Goal: Check status: Check status

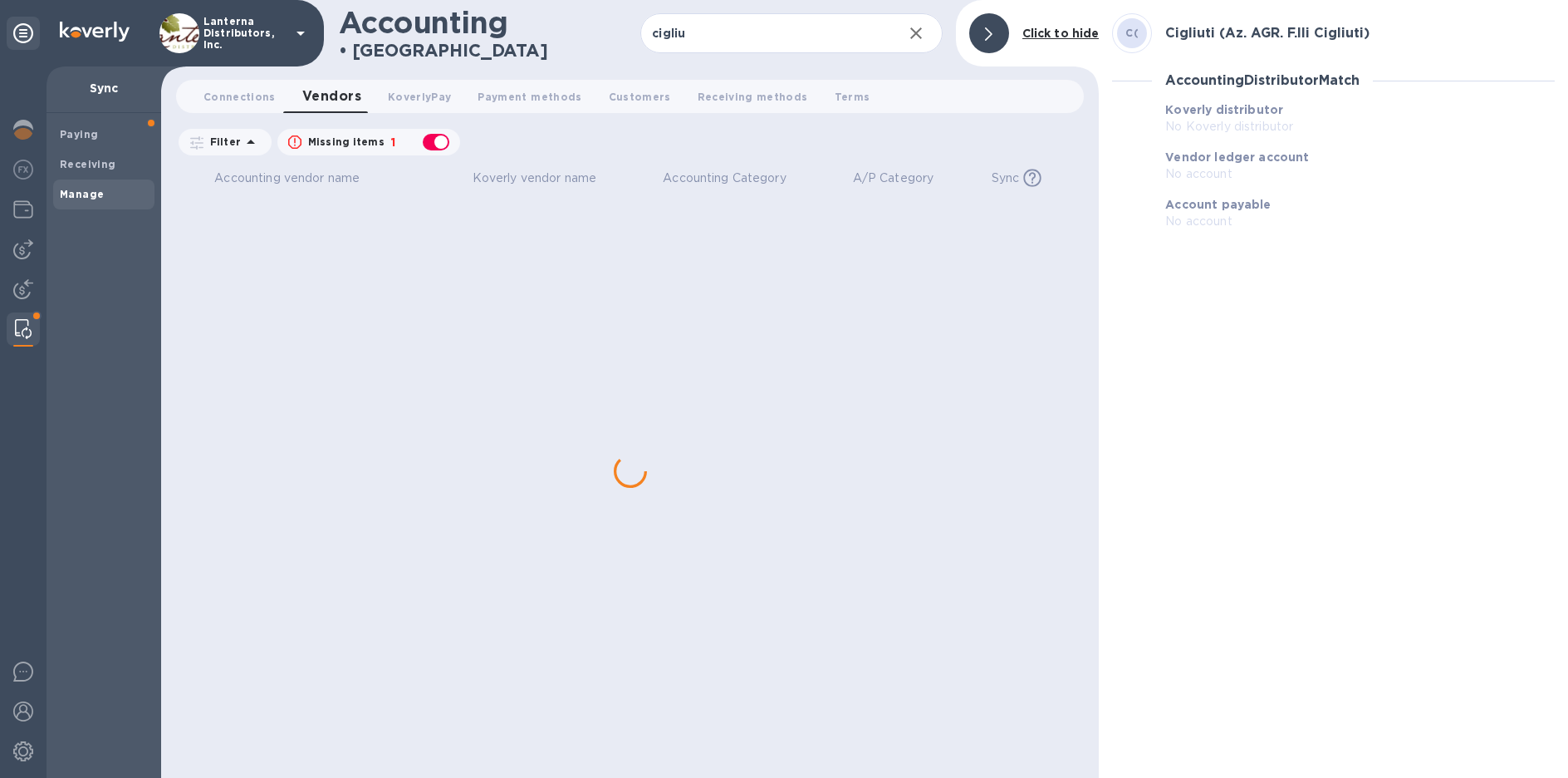
click at [309, 239] on div "Accounting vendor name [PERSON_NAME] vendor name Accounting Category A/P Catego…" at bounding box center [630, 471] width 908 height 613
click at [1195, 29] on h3 "Cigliuti (Az. AGR. F.lli Cigliuti)" at bounding box center [1267, 33] width 204 height 16
click at [1123, 35] on div "C(" at bounding box center [1132, 33] width 30 height 30
click at [302, 100] on span "Vendors 0" at bounding box center [332, 96] width 59 height 23
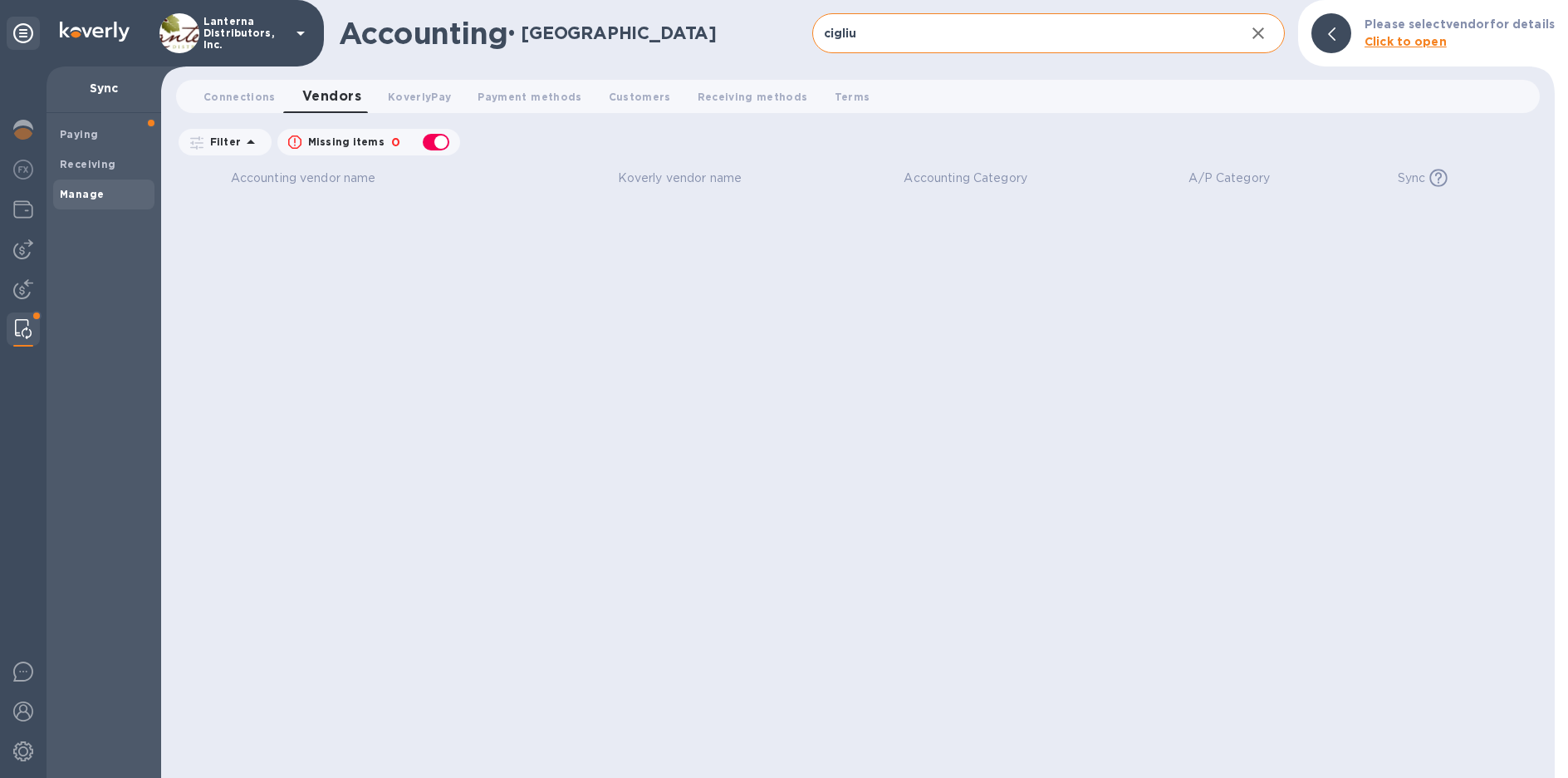
click at [949, 31] on input "cigliu" at bounding box center [1022, 33] width 420 height 41
type input "cigliuti"
click at [257, 97] on span "Connections 0" at bounding box center [239, 96] width 72 height 18
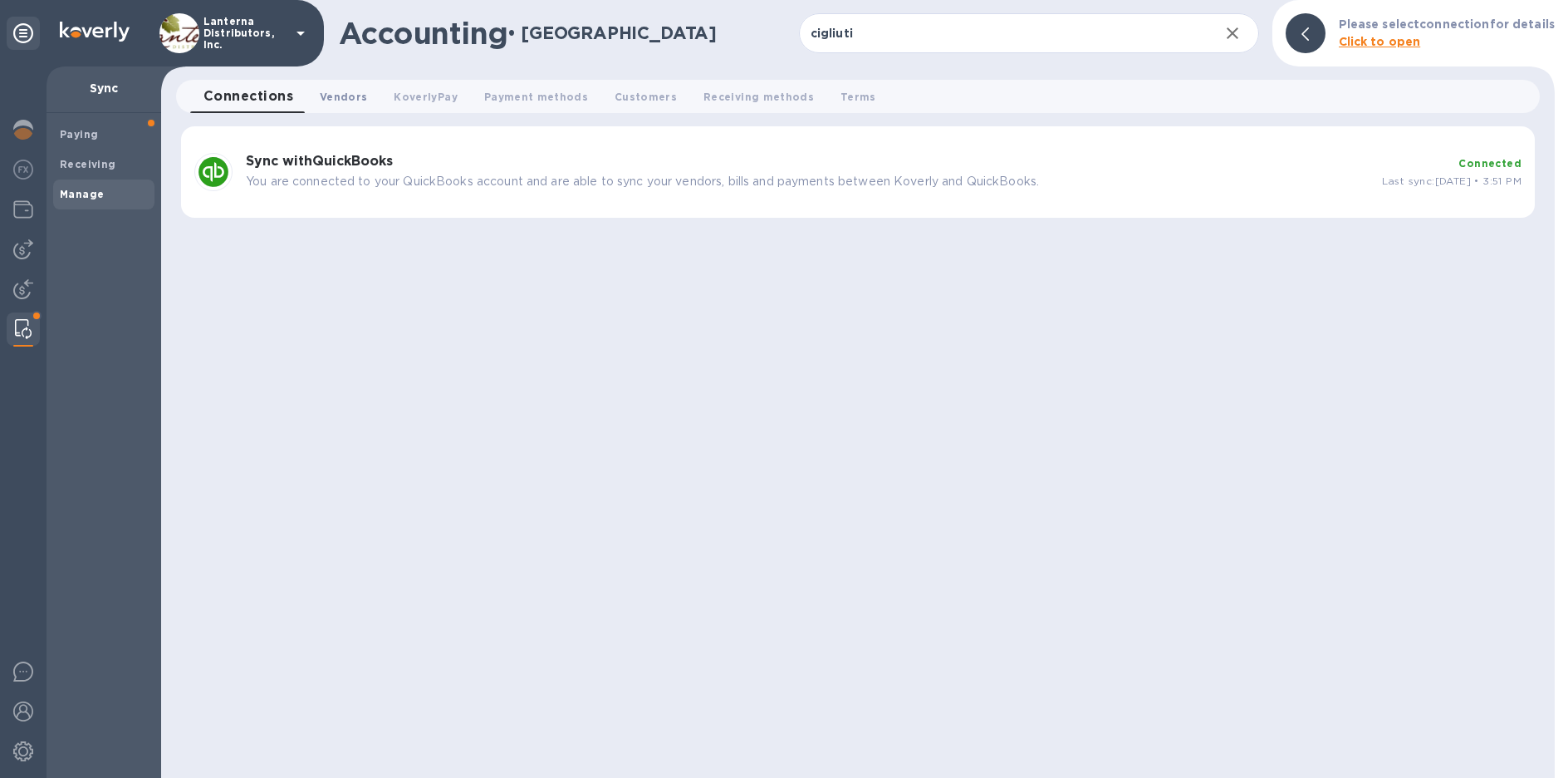
click at [323, 95] on span "Vendors 0" at bounding box center [343, 96] width 47 height 18
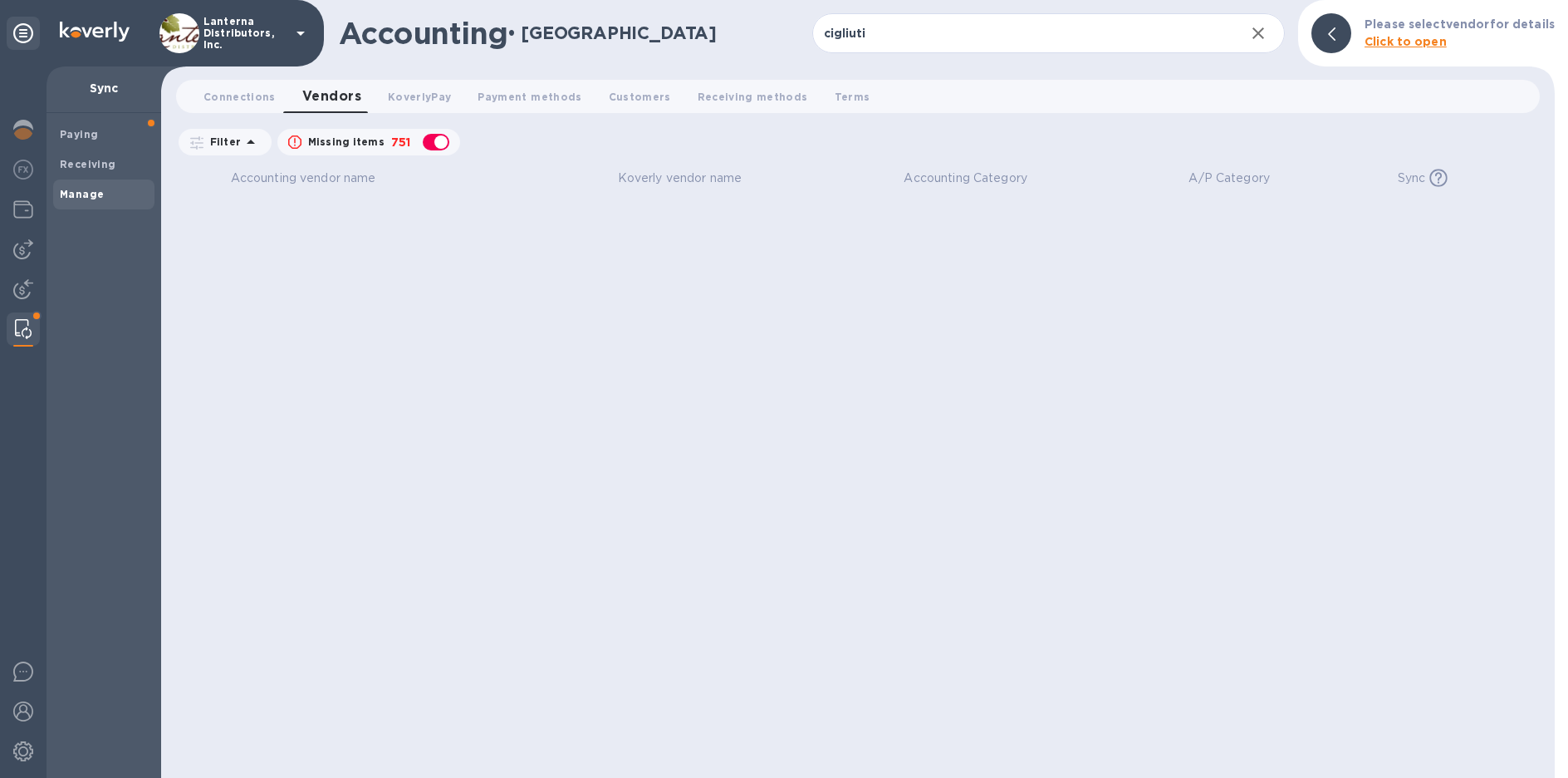
checkbox input "false"
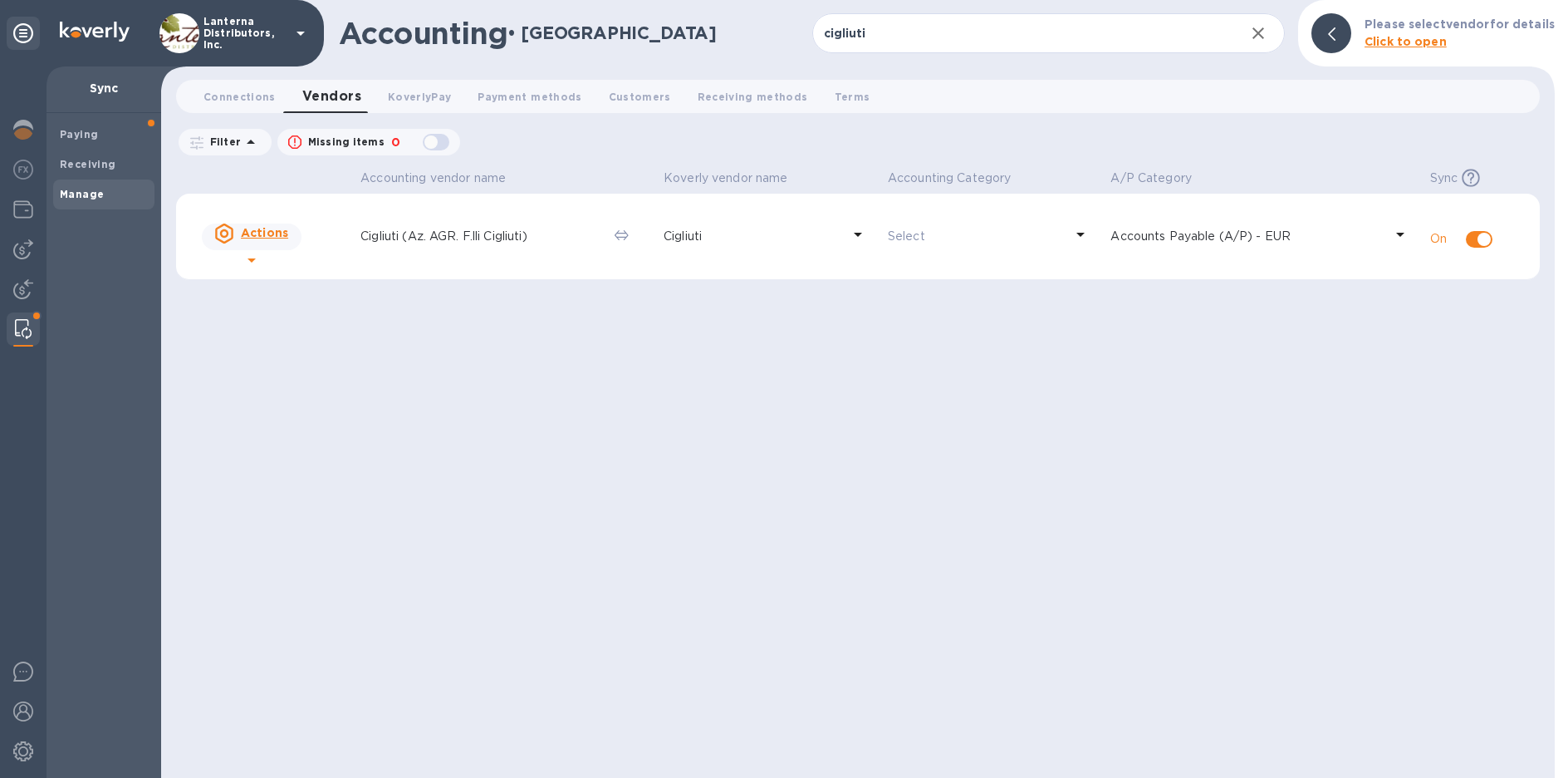
click at [424, 229] on p "Cigliuti (Az. AGR. F.lli Cigliuti)" at bounding box center [481, 236] width 240 height 18
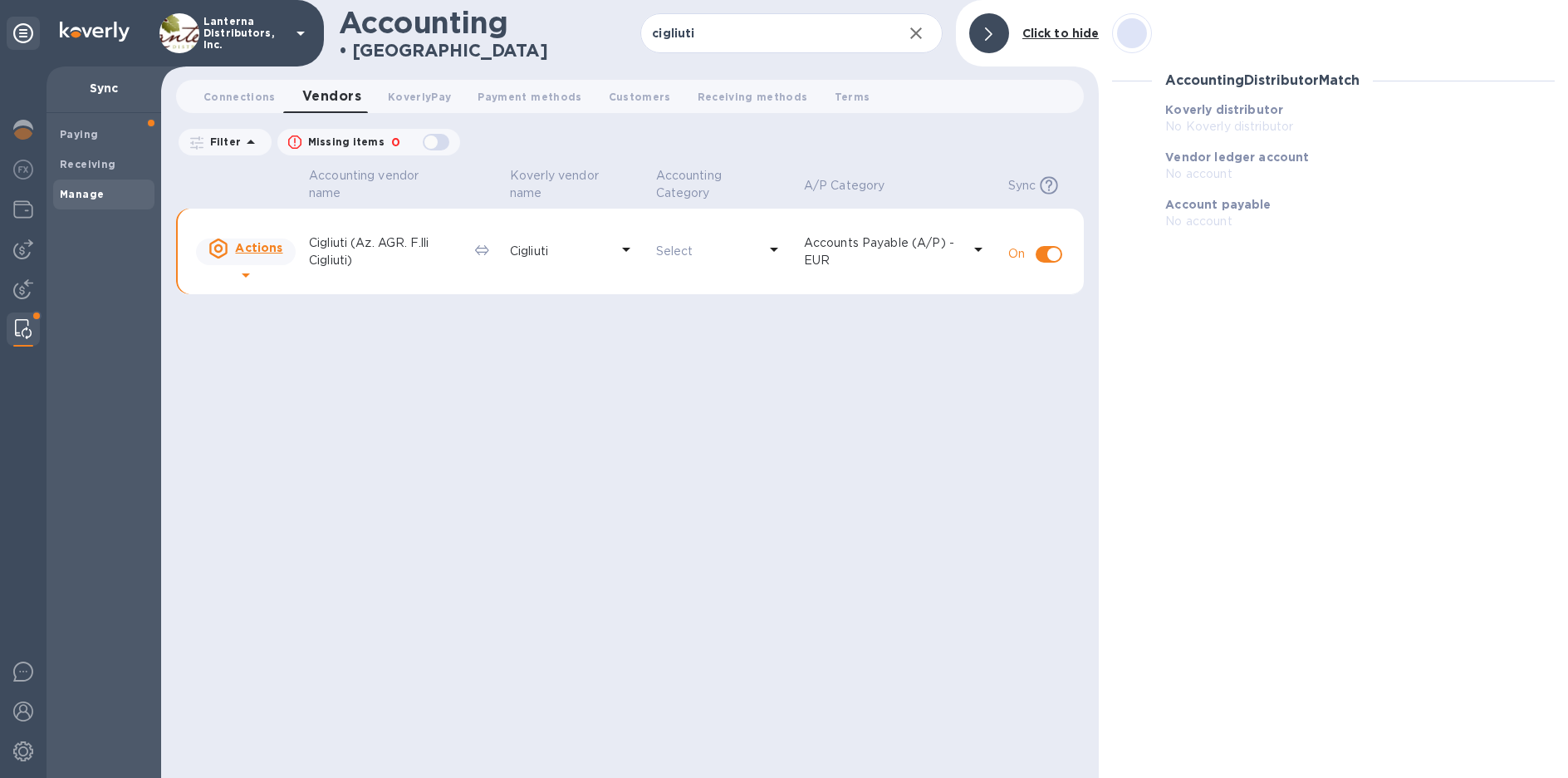
click at [256, 265] on icon at bounding box center [246, 275] width 20 height 20
click at [396, 249] on div at bounding box center [784, 389] width 1568 height 778
click at [416, 241] on p "Cigliuti (Az. AGR. F.lli Cigliuti)" at bounding box center [385, 252] width 153 height 35
click at [540, 256] on p "Cigliuti" at bounding box center [559, 251] width 100 height 18
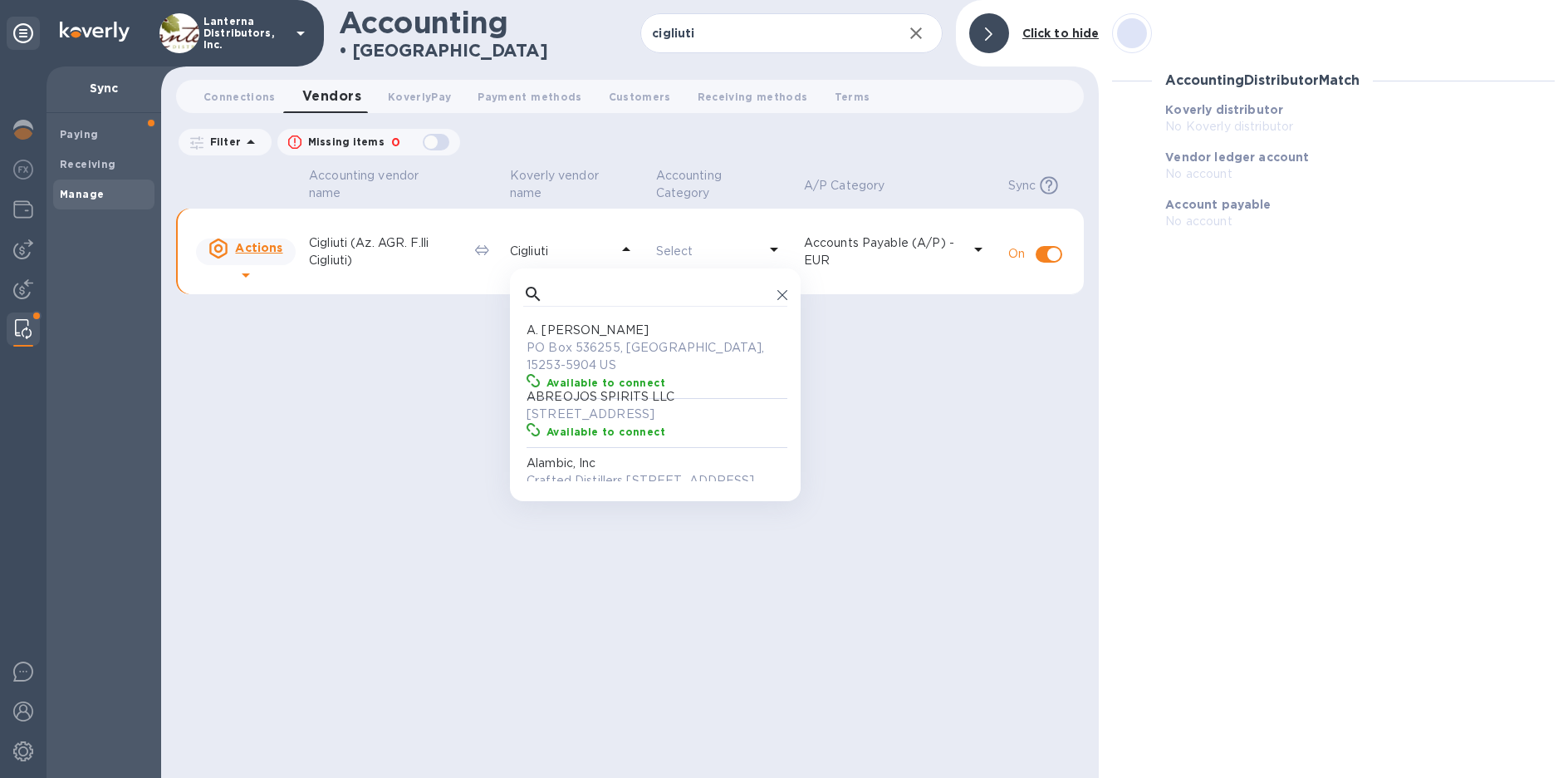
scroll to position [153, 257]
click at [371, 248] on p "Cigliuti (Az. AGR. F.lli Cigliuti)" at bounding box center [385, 252] width 153 height 35
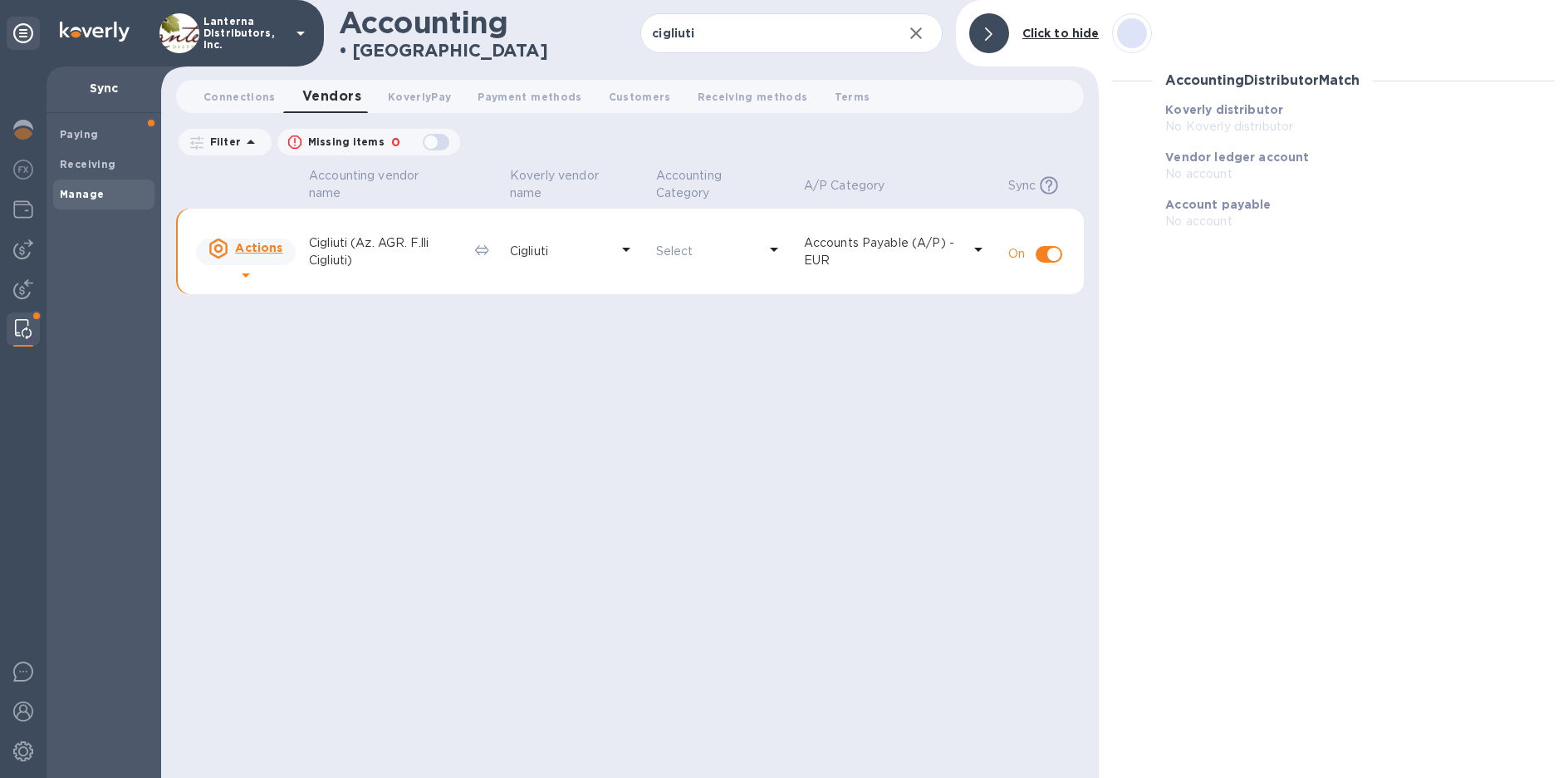
click at [995, 31] on div at bounding box center [988, 32] width 40 height 40
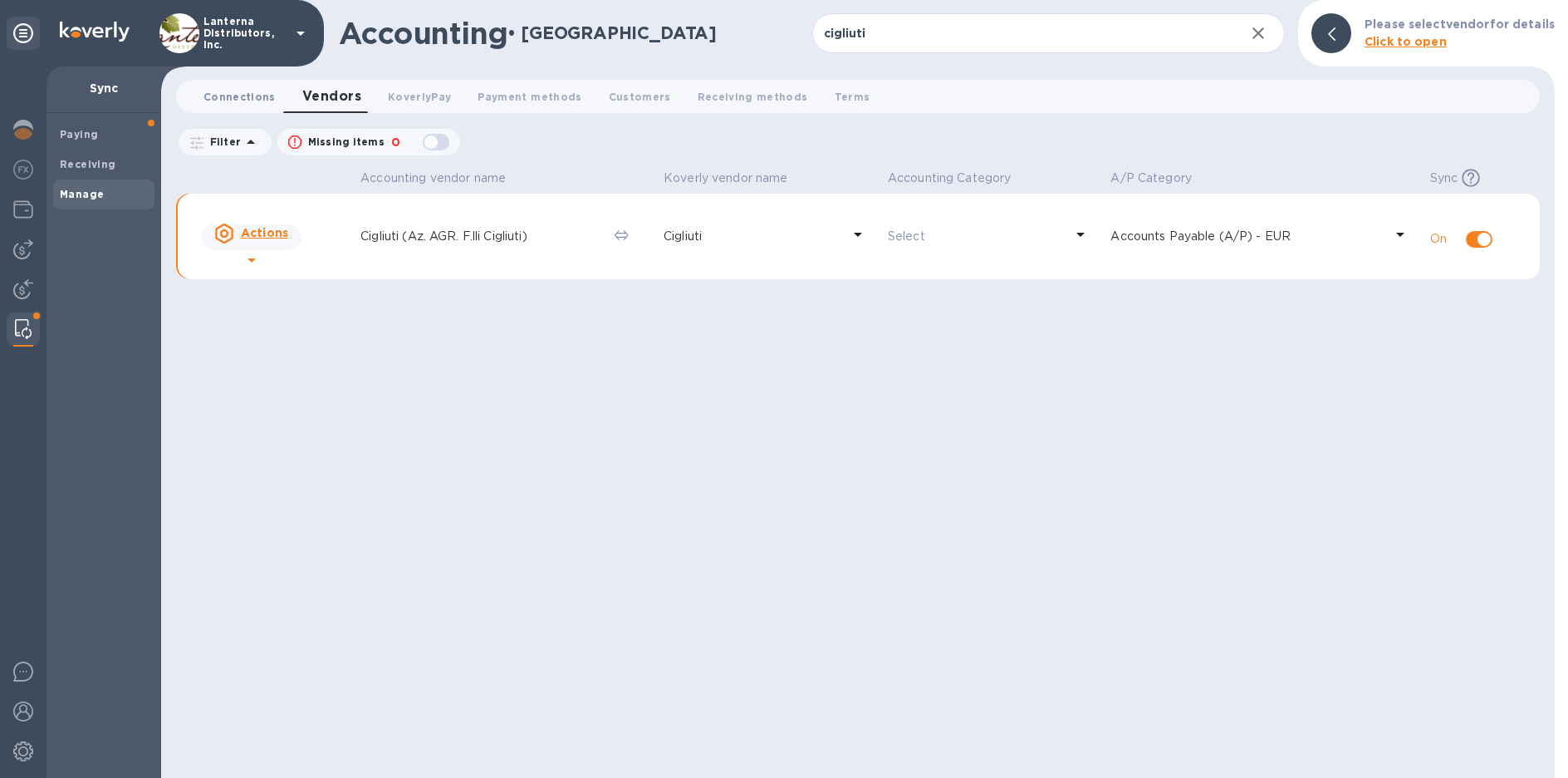
click at [260, 93] on span "Connections 0" at bounding box center [239, 96] width 72 height 18
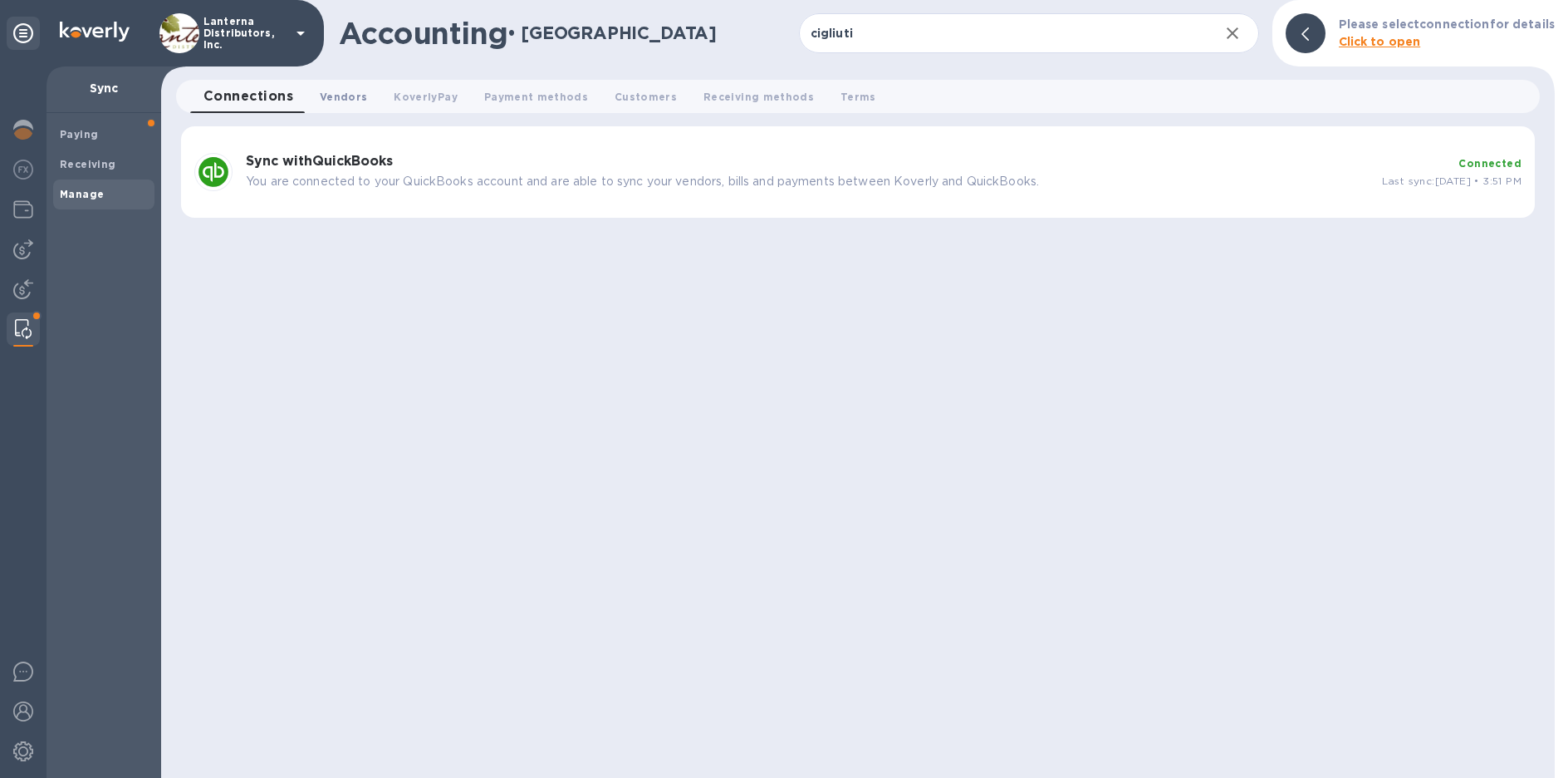
click at [327, 98] on span "Vendors 0" at bounding box center [343, 96] width 47 height 18
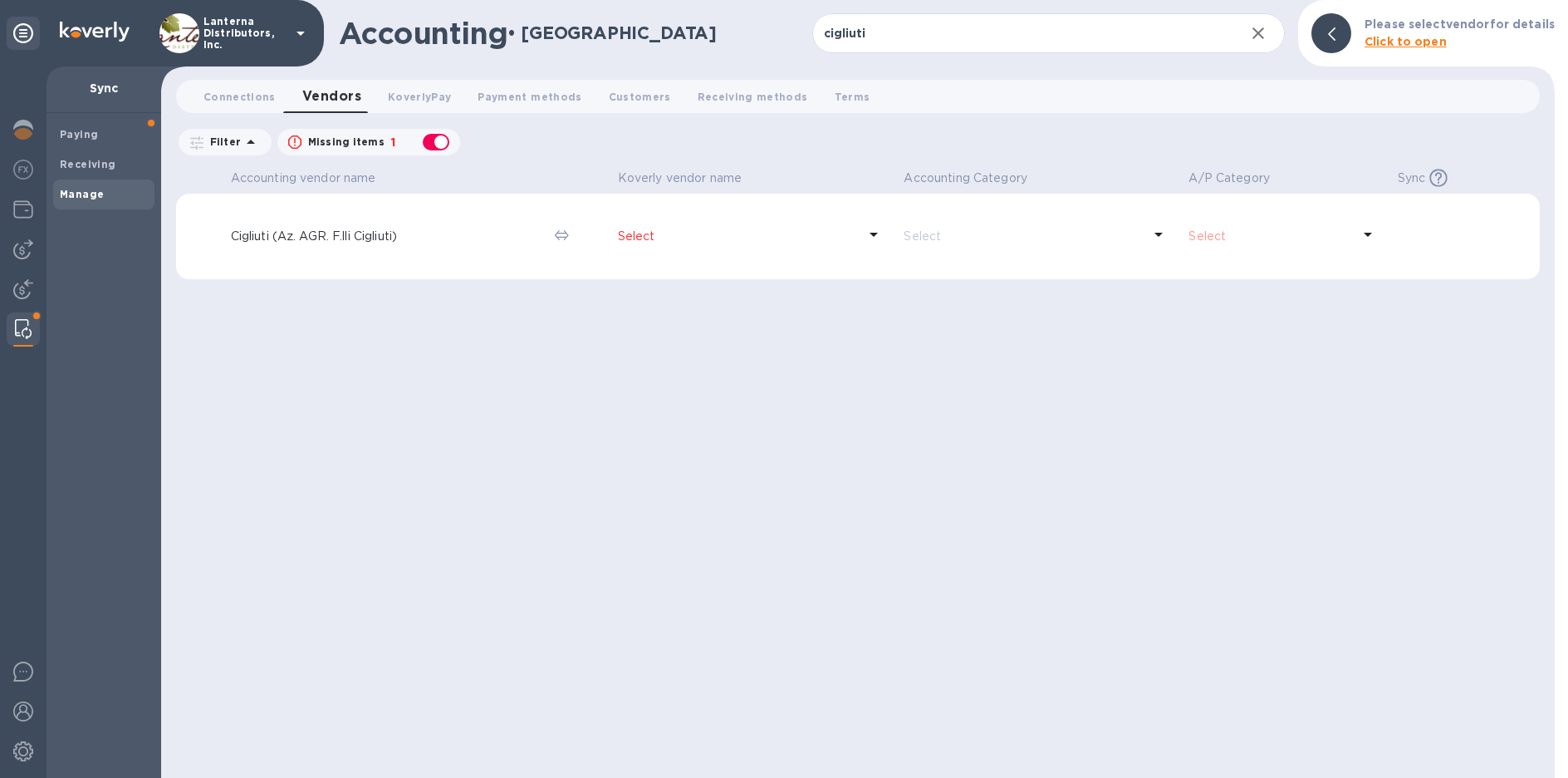
click at [364, 240] on p "Cigliuti (Az. AGR. F.lli Cigliuti)" at bounding box center [386, 236] width 311 height 18
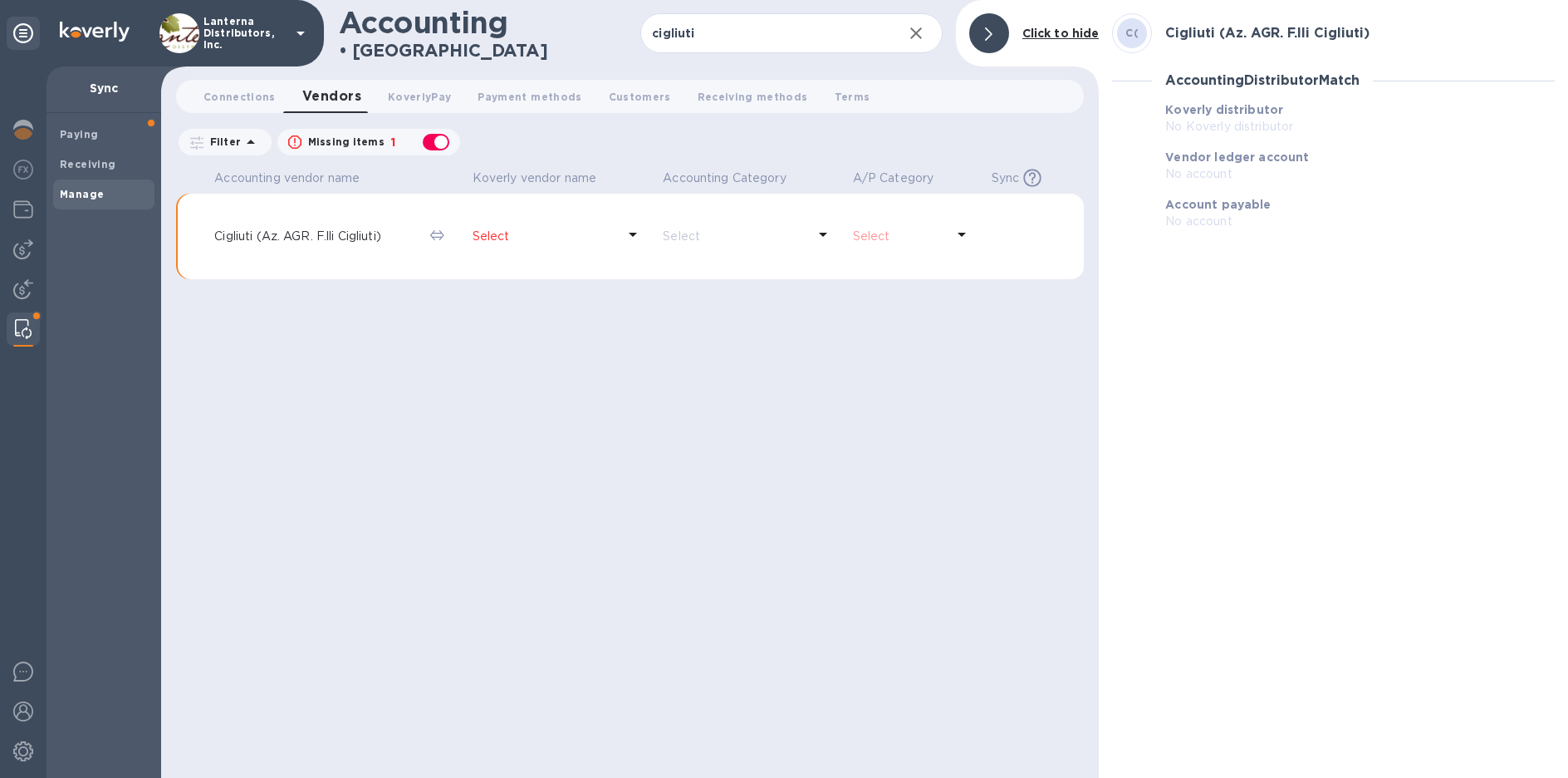
click at [507, 236] on p "Select" at bounding box center [545, 236] width 144 height 18
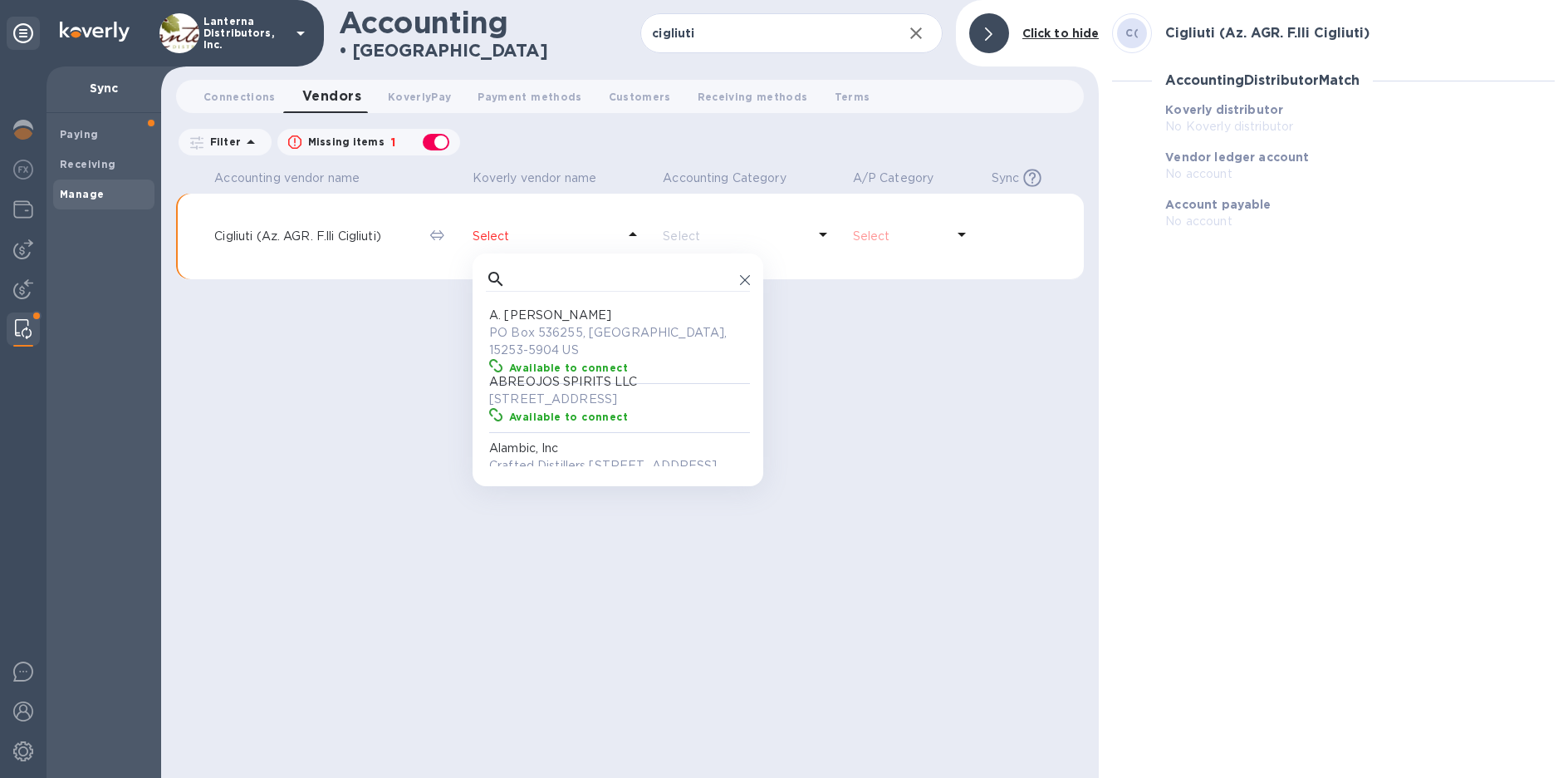
scroll to position [153, 257]
click at [553, 278] on input "text" at bounding box center [622, 278] width 221 height 25
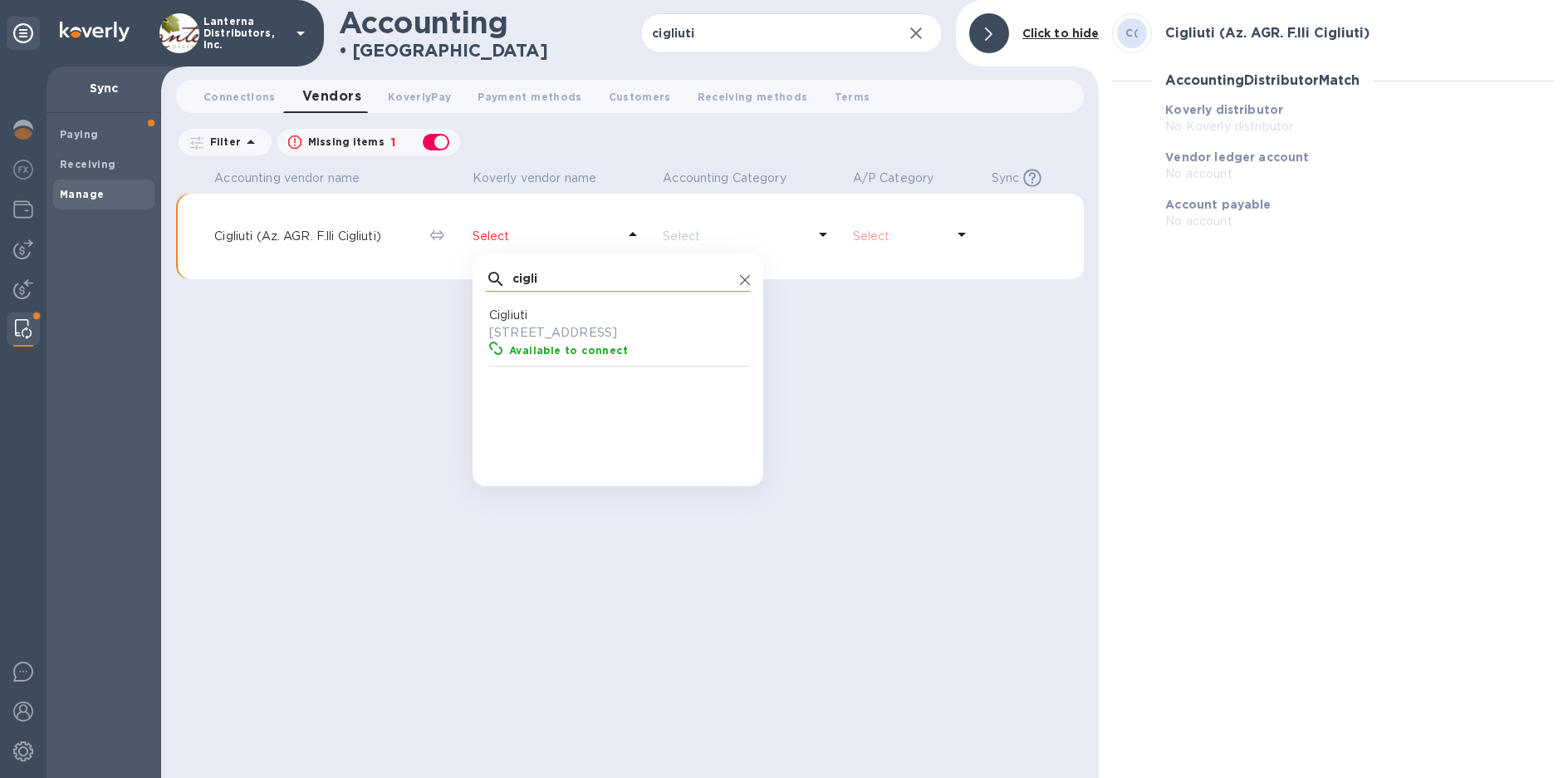
type input "cigli"
click at [750, 278] on icon at bounding box center [744, 279] width 10 height 10
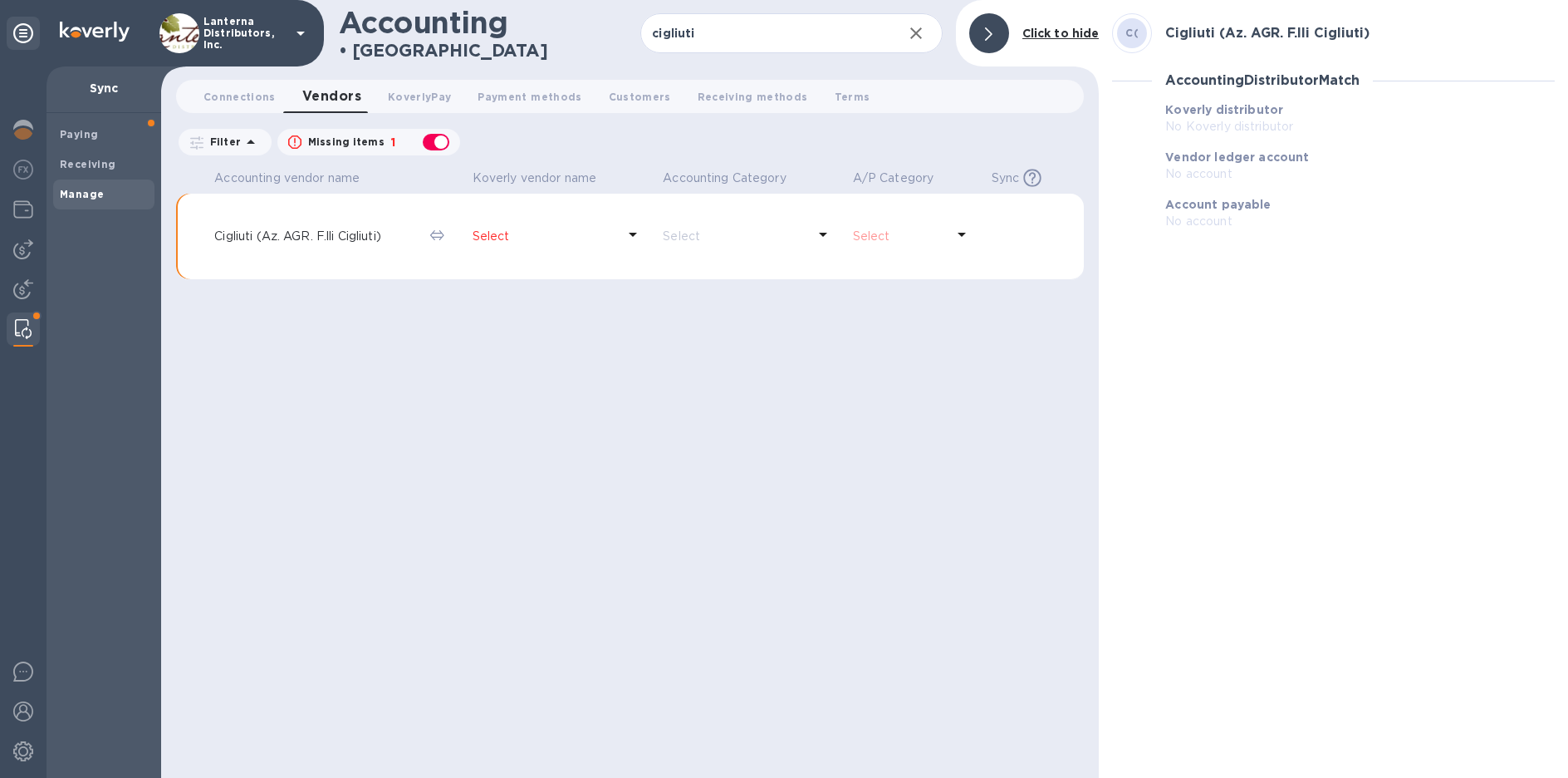
click at [366, 233] on p "Cigliuti (Az. AGR. F.lli Cigliuti)" at bounding box center [315, 236] width 202 height 18
click at [446, 138] on div "button" at bounding box center [436, 142] width 33 height 23
checkbox input "false"
click at [267, 234] on p "Select" at bounding box center [299, 236] width 169 height 18
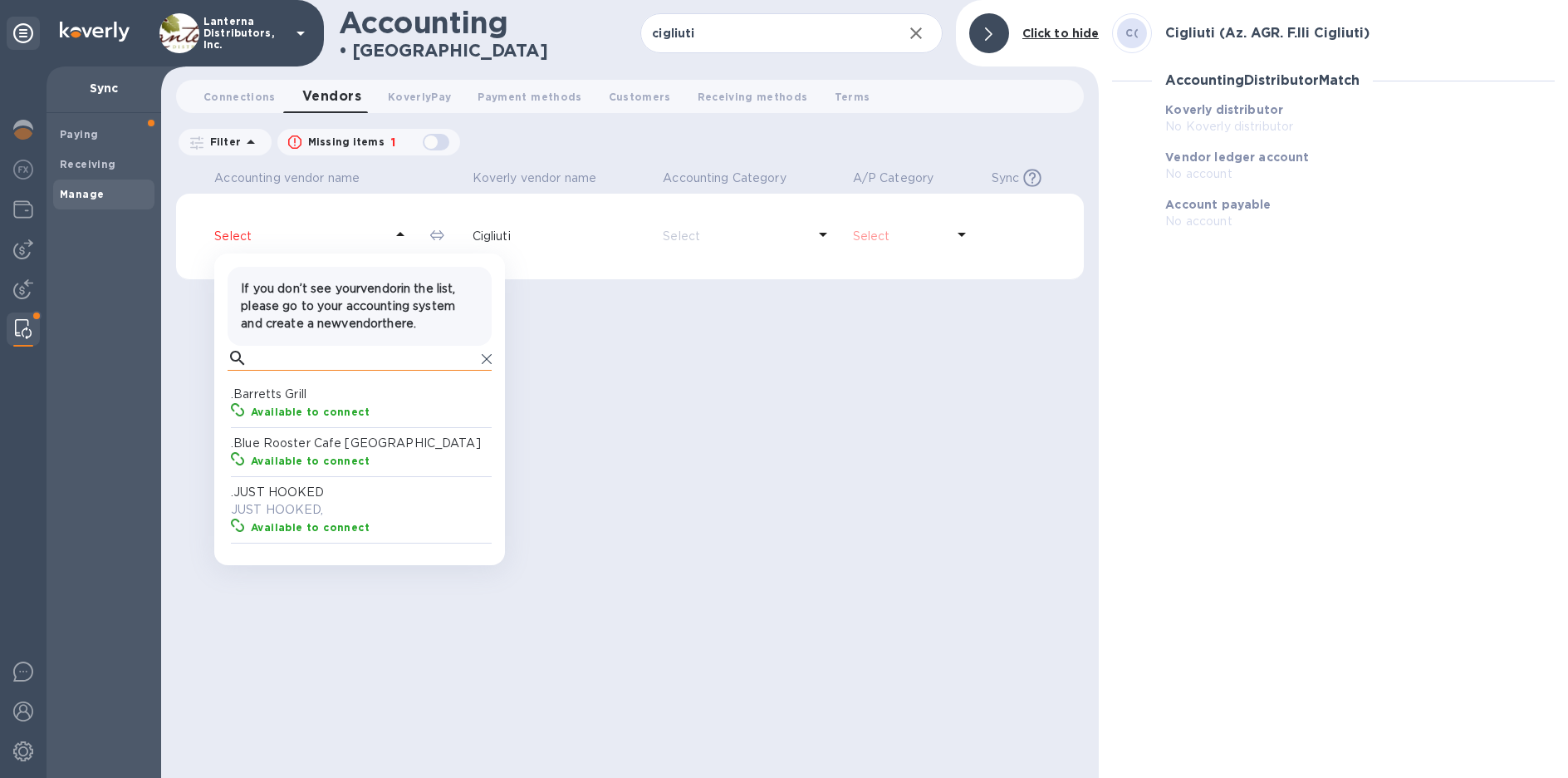
click at [292, 362] on input "text" at bounding box center [364, 358] width 221 height 25
type input "cigli"
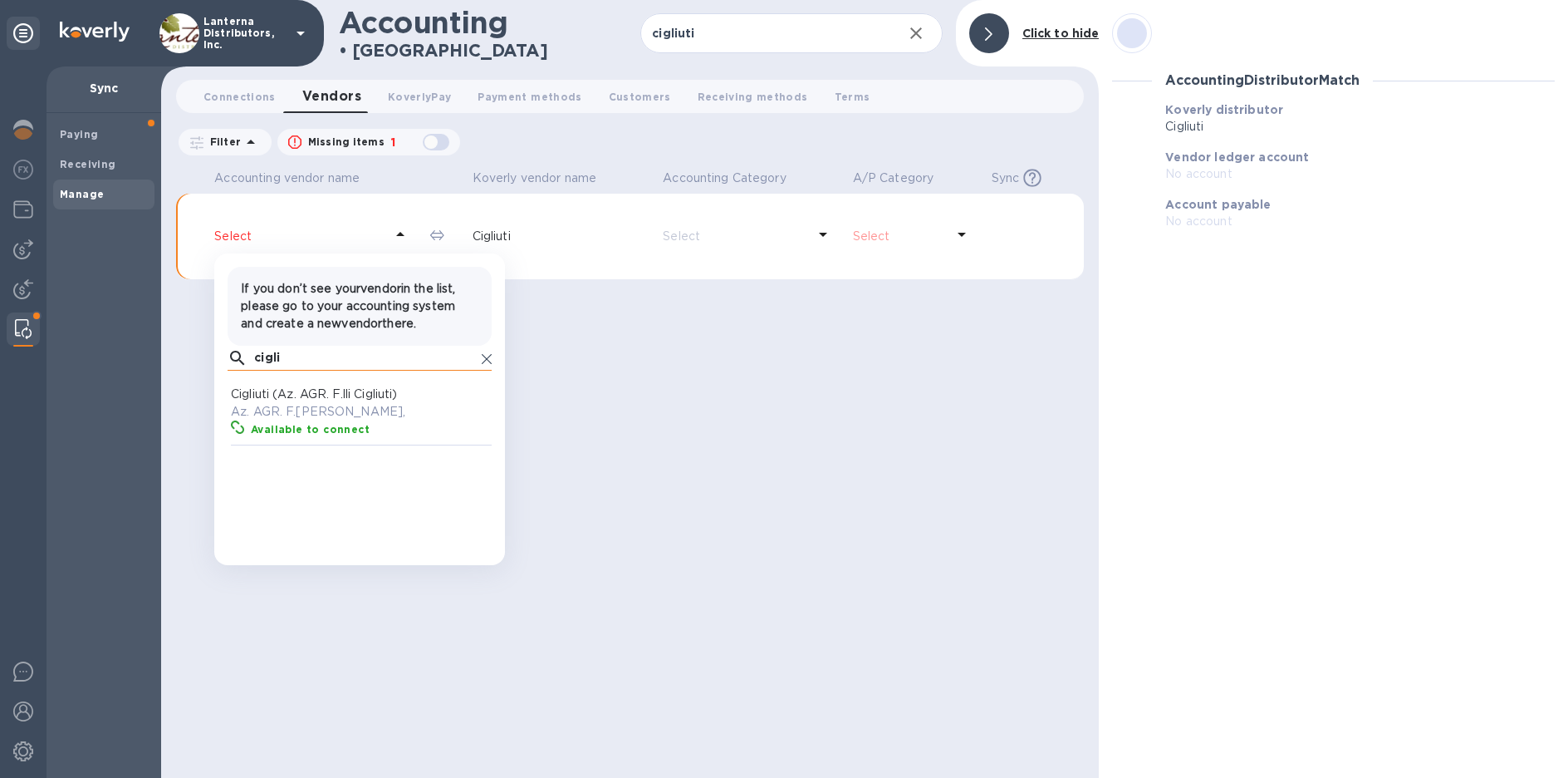
scroll to position [153, 257]
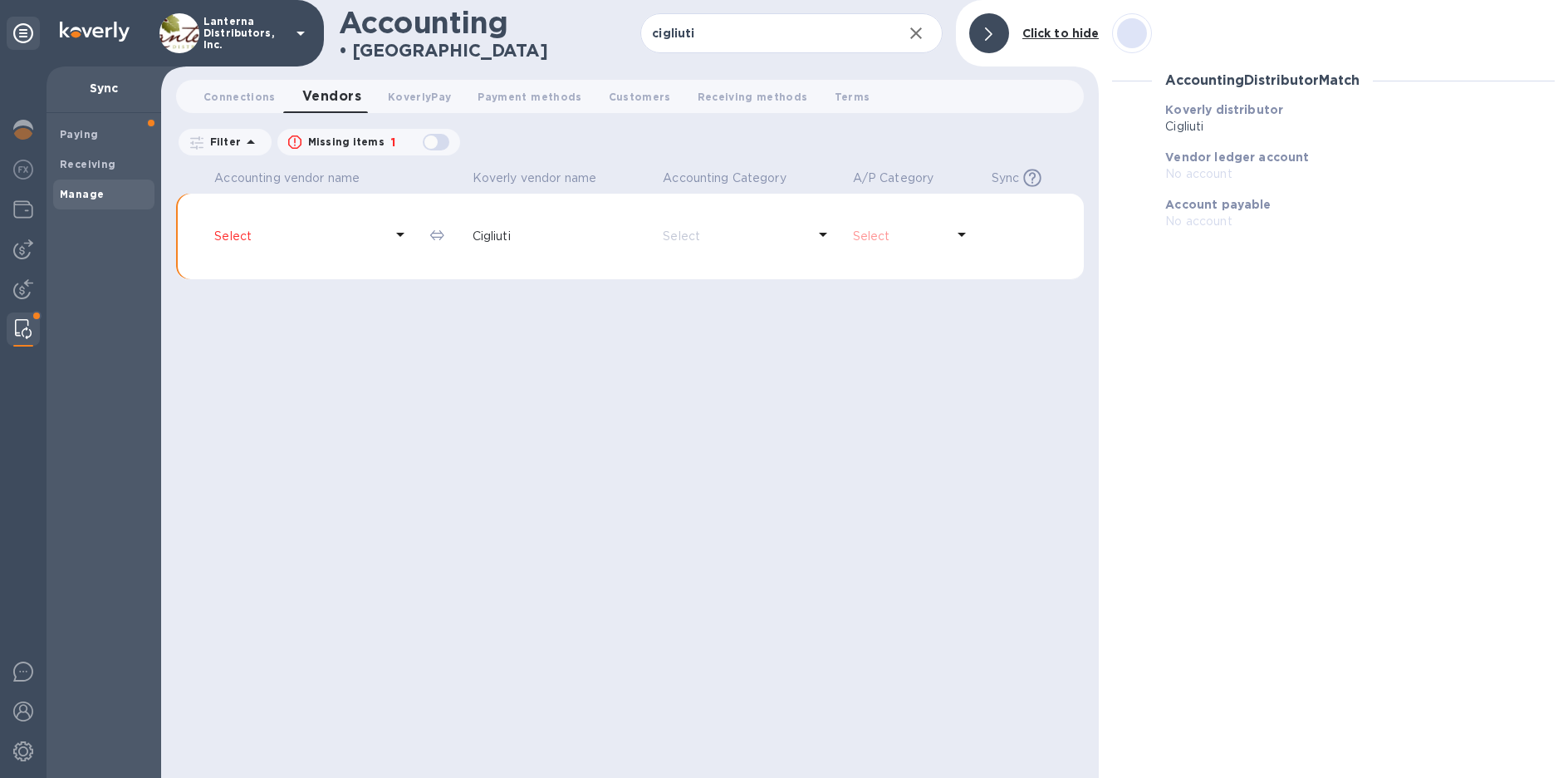
click at [720, 401] on div "Accounting vendor name [PERSON_NAME] vendor name Accounting Category A/P Catego…" at bounding box center [630, 471] width 908 height 613
click at [743, 39] on input "cigliuti" at bounding box center [764, 33] width 249 height 41
click at [741, 39] on input "cigliuti" at bounding box center [764, 33] width 249 height 41
click at [700, 32] on input "cigliuti" at bounding box center [764, 33] width 249 height 41
type input "sesta"
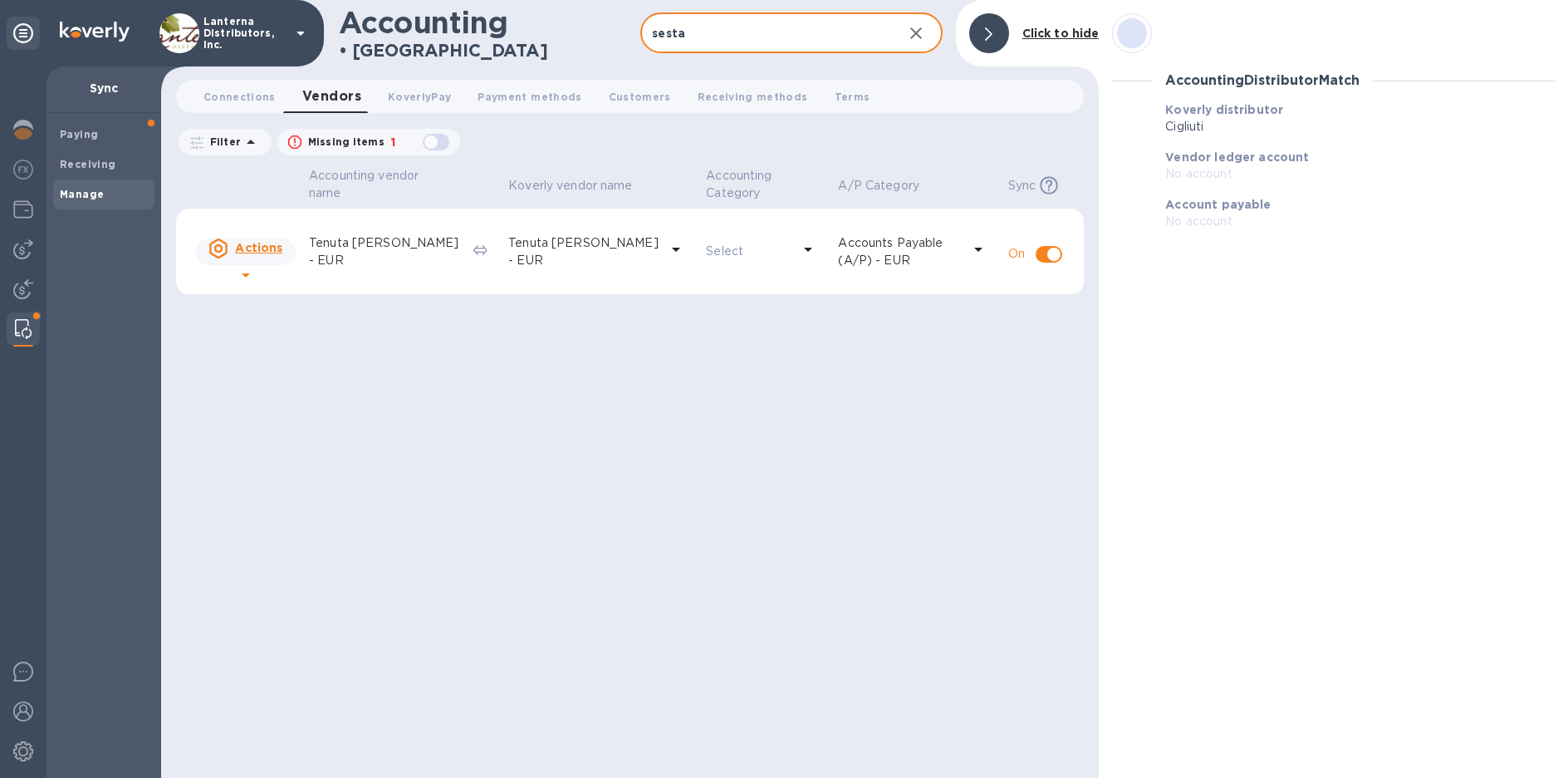
click at [404, 254] on p "Tenuta [PERSON_NAME] - EUR" at bounding box center [384, 252] width 151 height 35
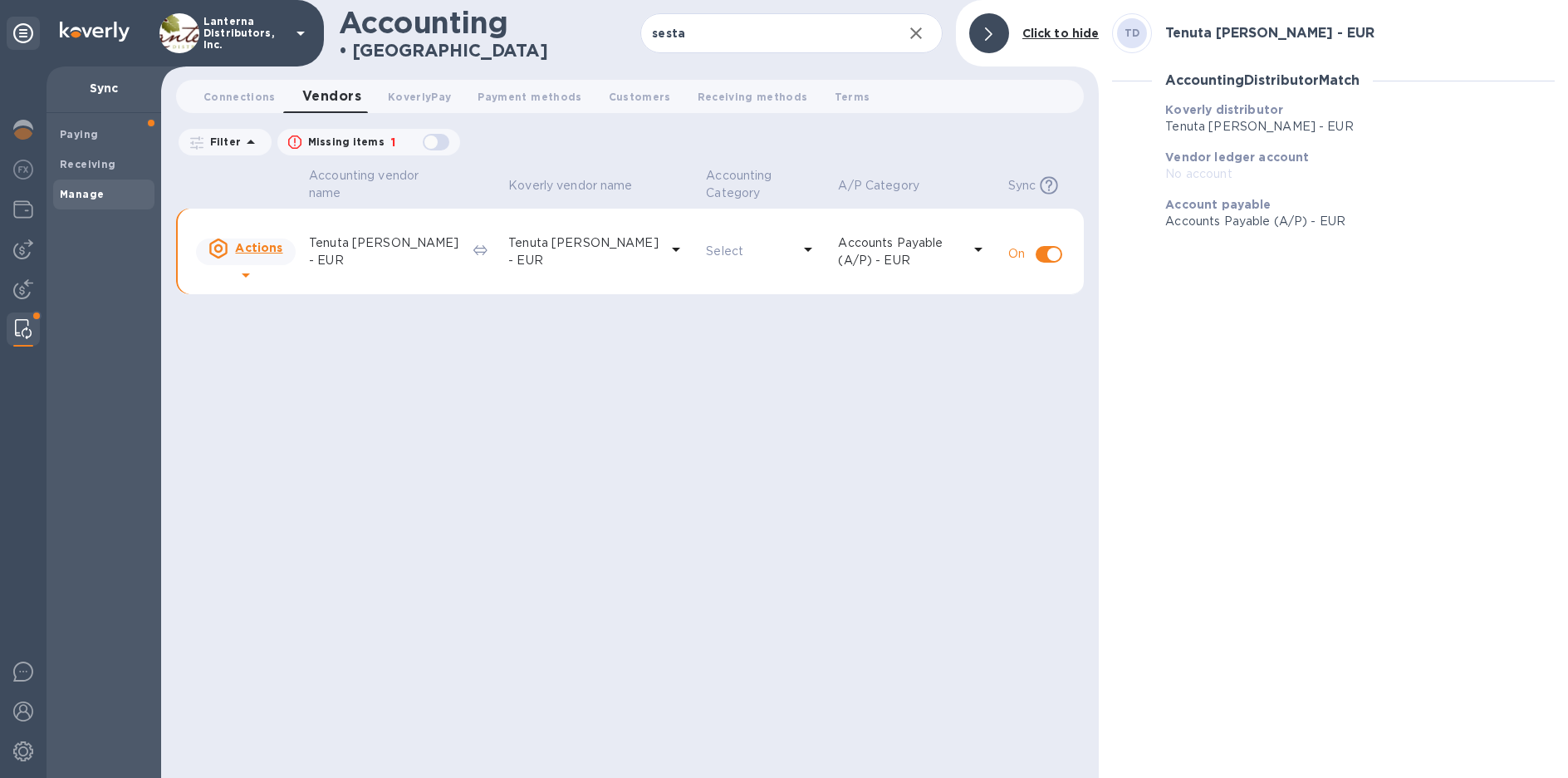
click at [250, 273] on icon at bounding box center [245, 275] width 8 height 4
click at [479, 360] on div at bounding box center [784, 389] width 1568 height 778
click at [105, 138] on span "Paying" at bounding box center [104, 135] width 88 height 17
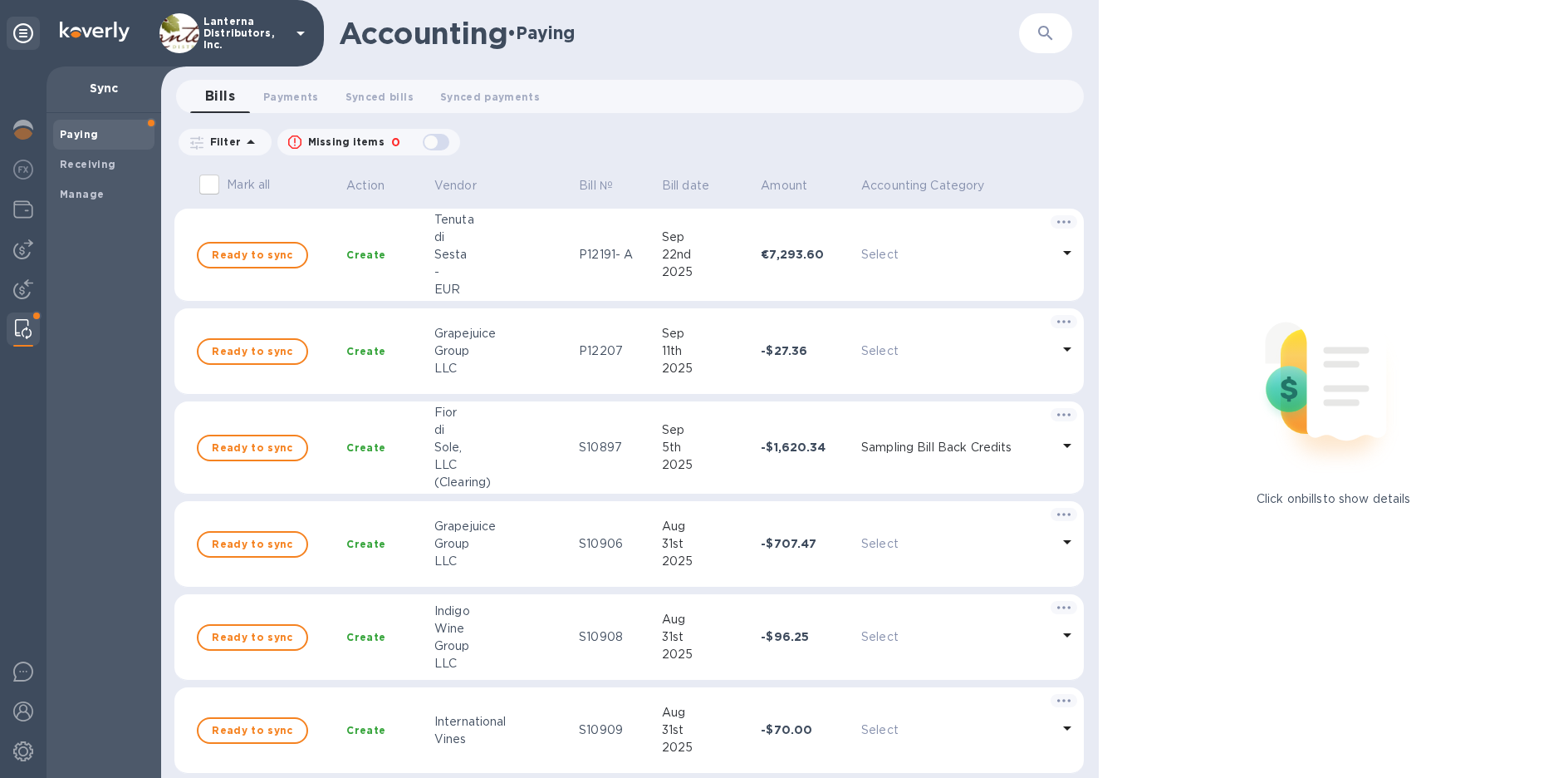
click at [1043, 34] on icon "button" at bounding box center [1046, 33] width 20 height 20
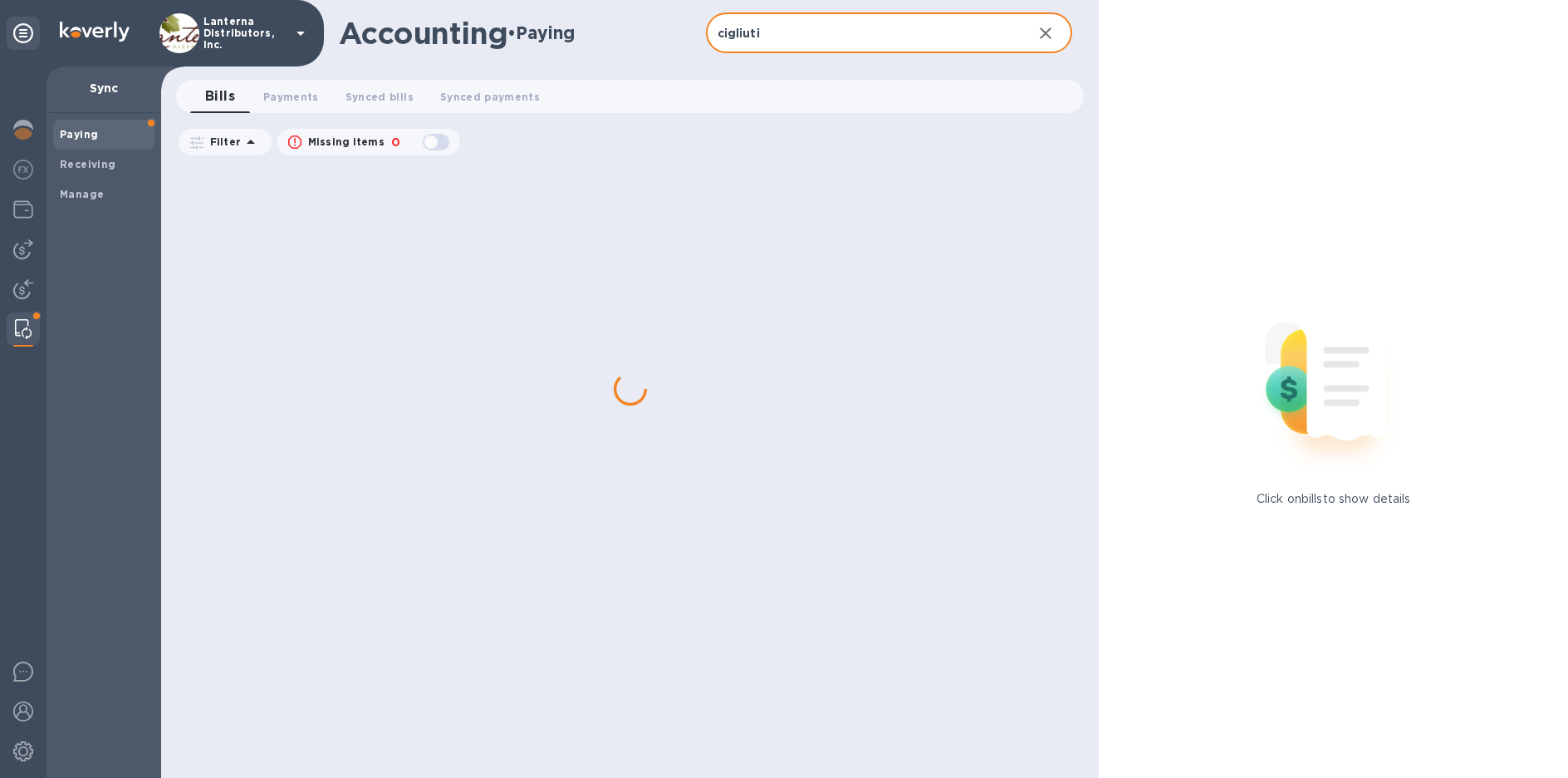
type input "cigliuti"
click at [628, 224] on div at bounding box center [632, 471] width 916 height 613
click at [19, 241] on img at bounding box center [23, 250] width 20 height 20
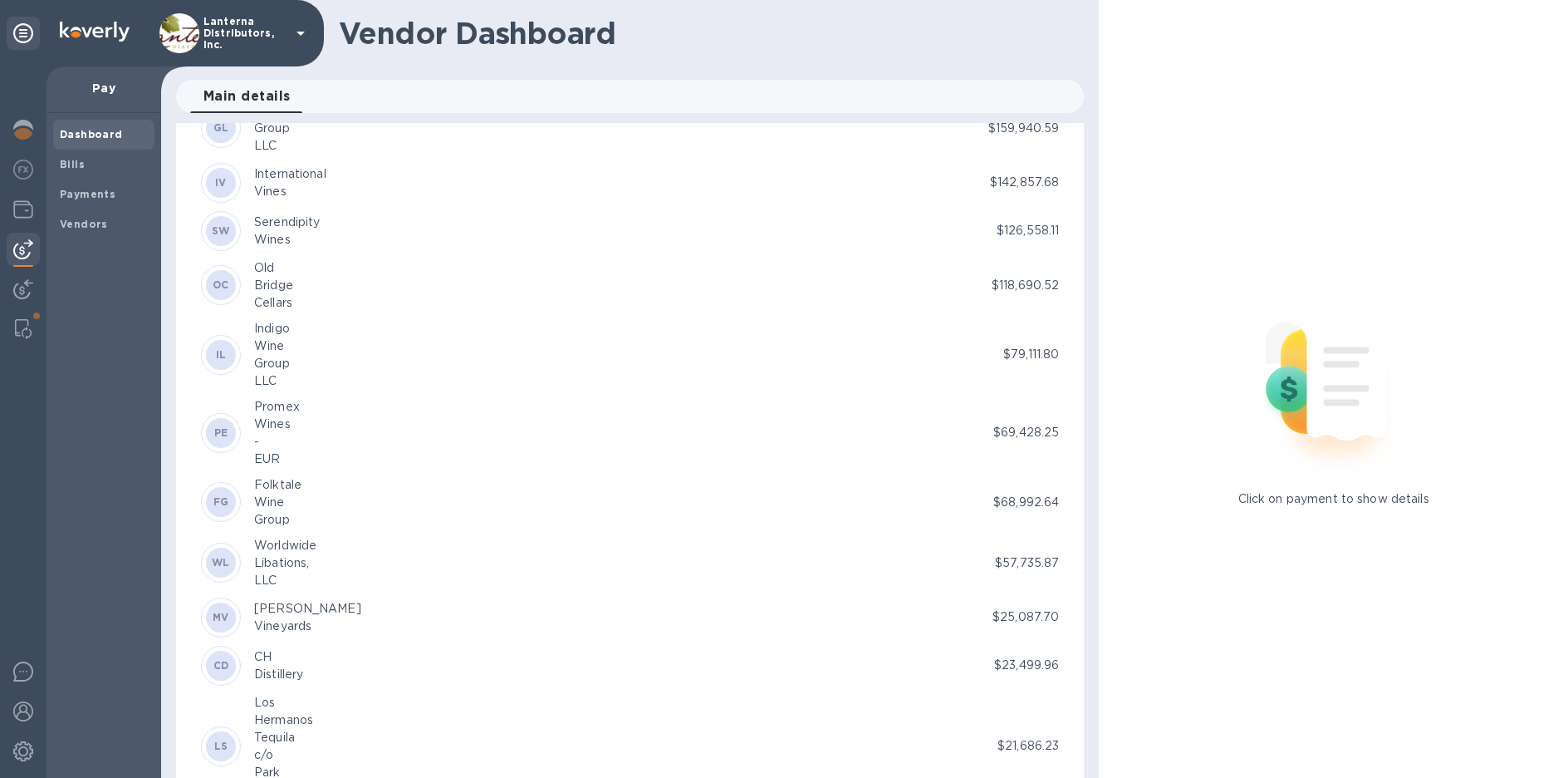
scroll to position [463, 0]
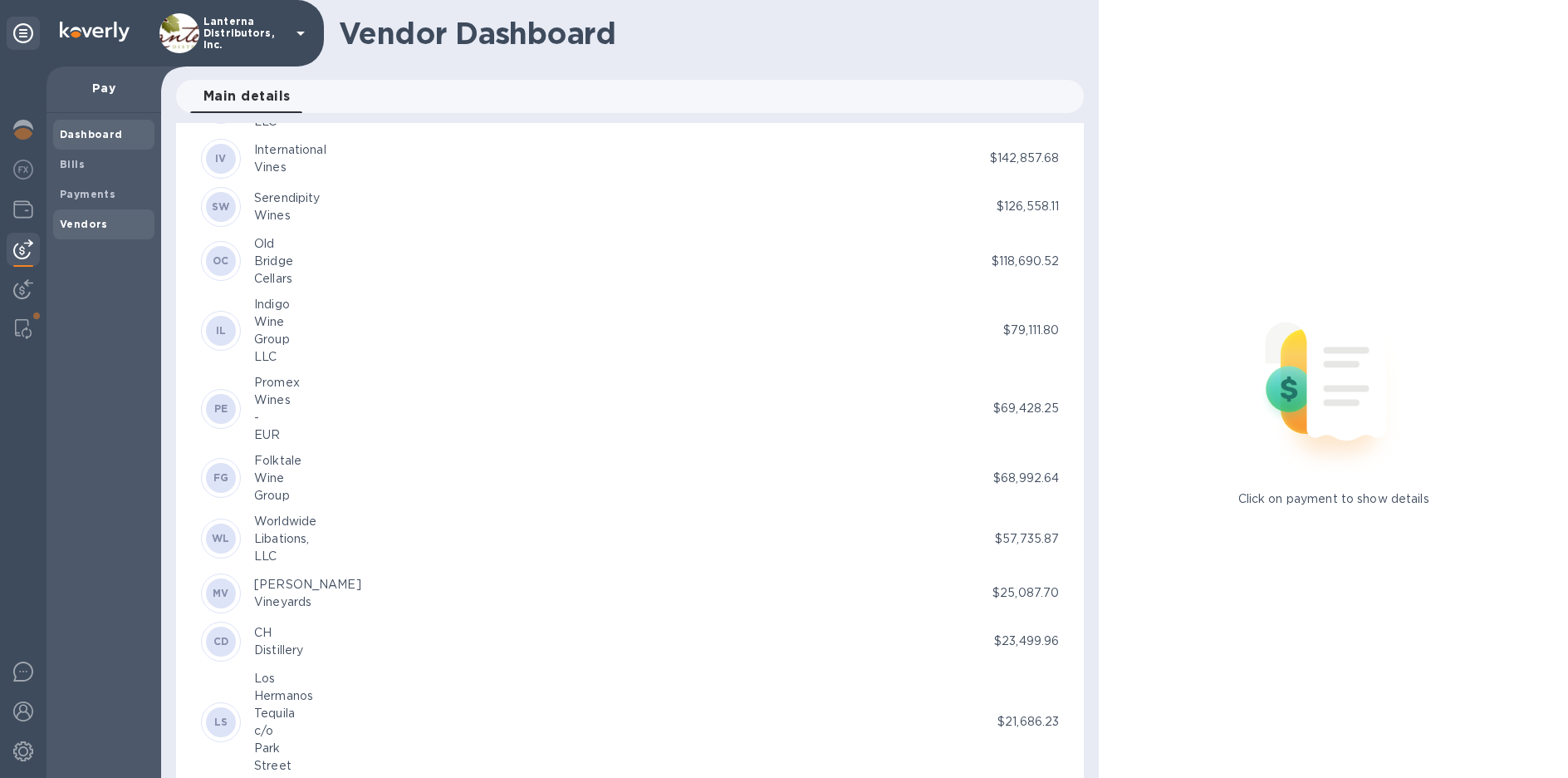
click at [100, 220] on b "Vendors" at bounding box center [84, 223] width 48 height 12
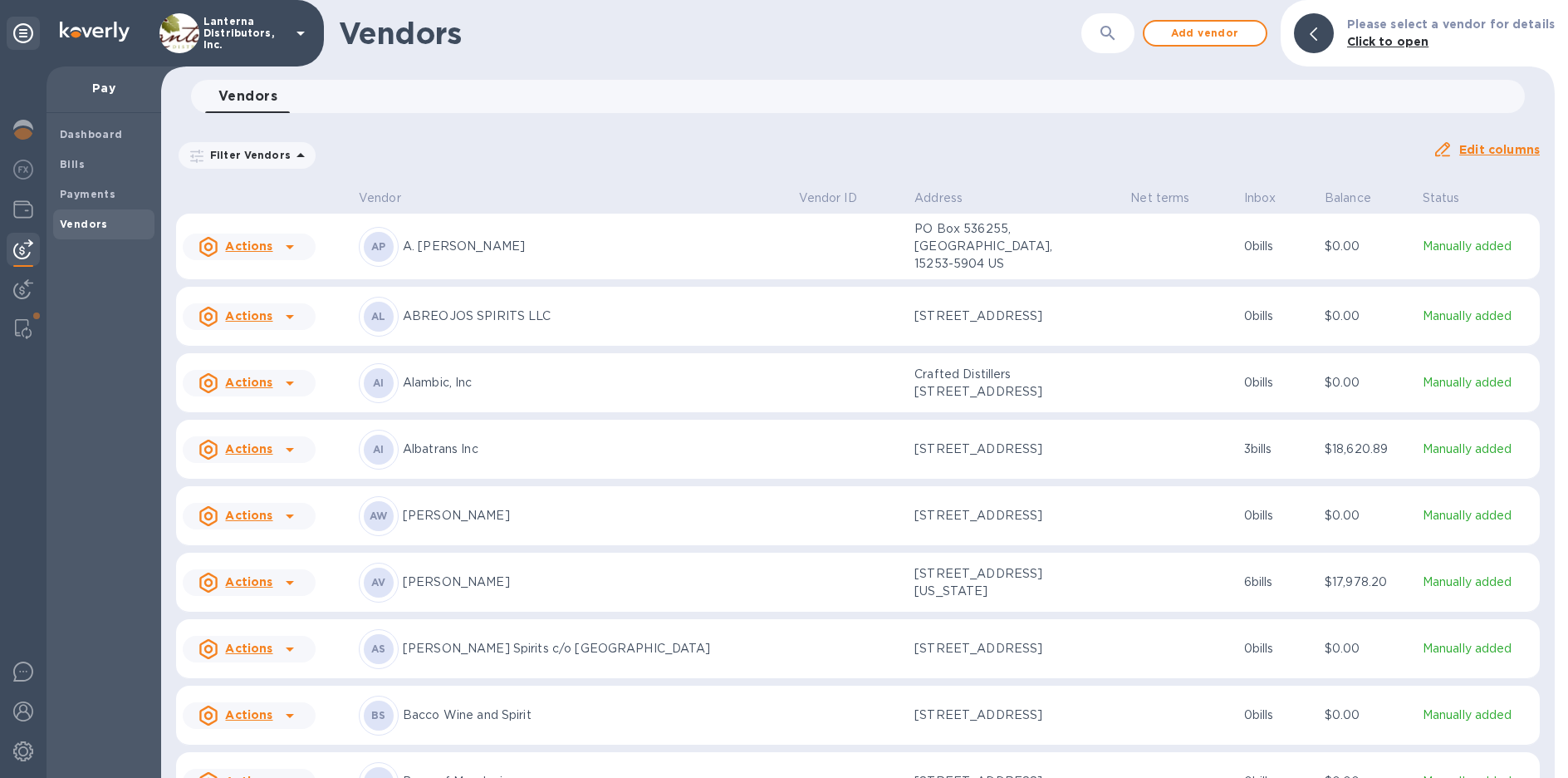
click at [1117, 26] on icon "button" at bounding box center [1108, 33] width 20 height 20
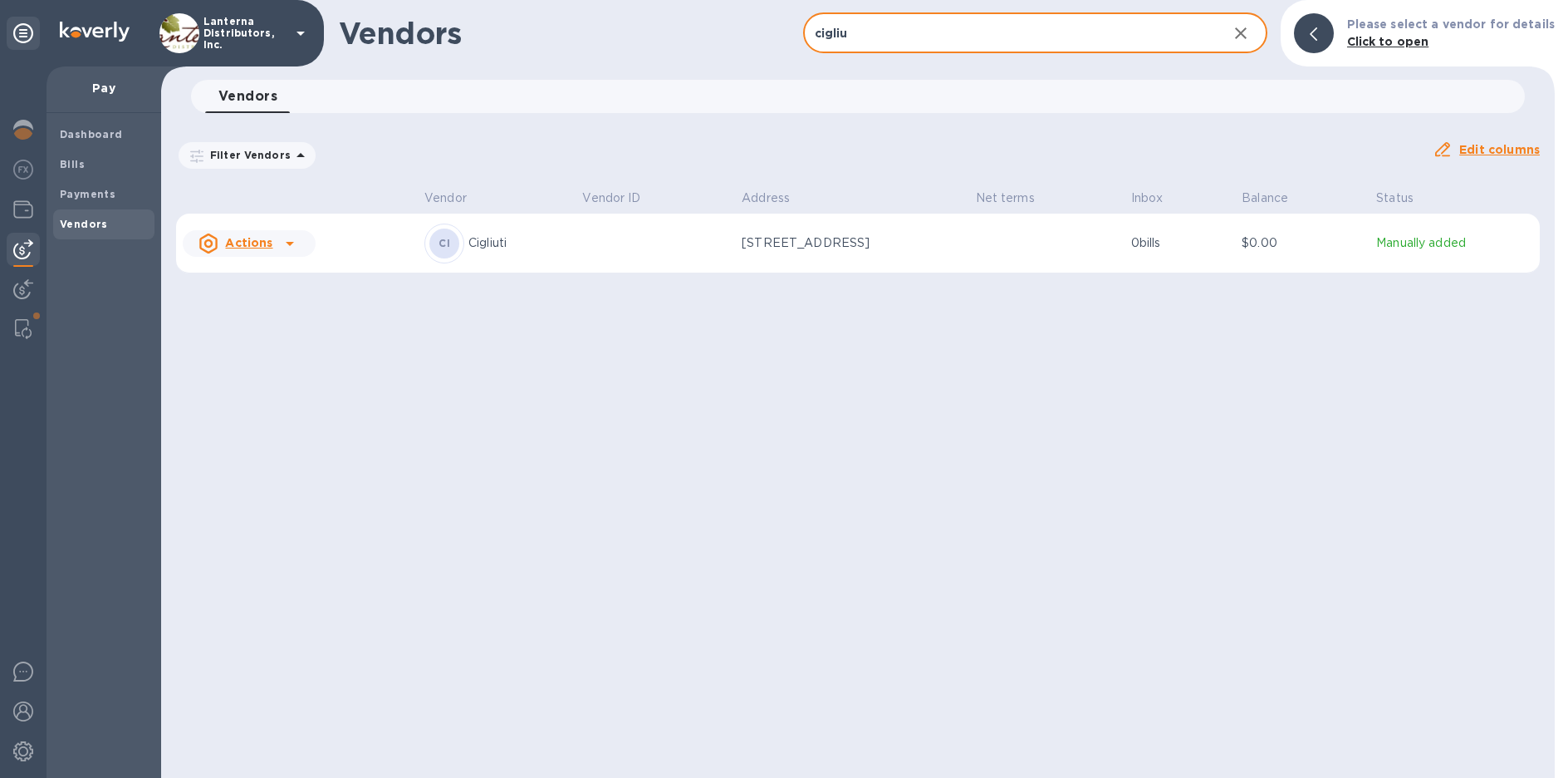
click at [875, 33] on input "cigliu" at bounding box center [1008, 33] width 411 height 41
type input "sesta"
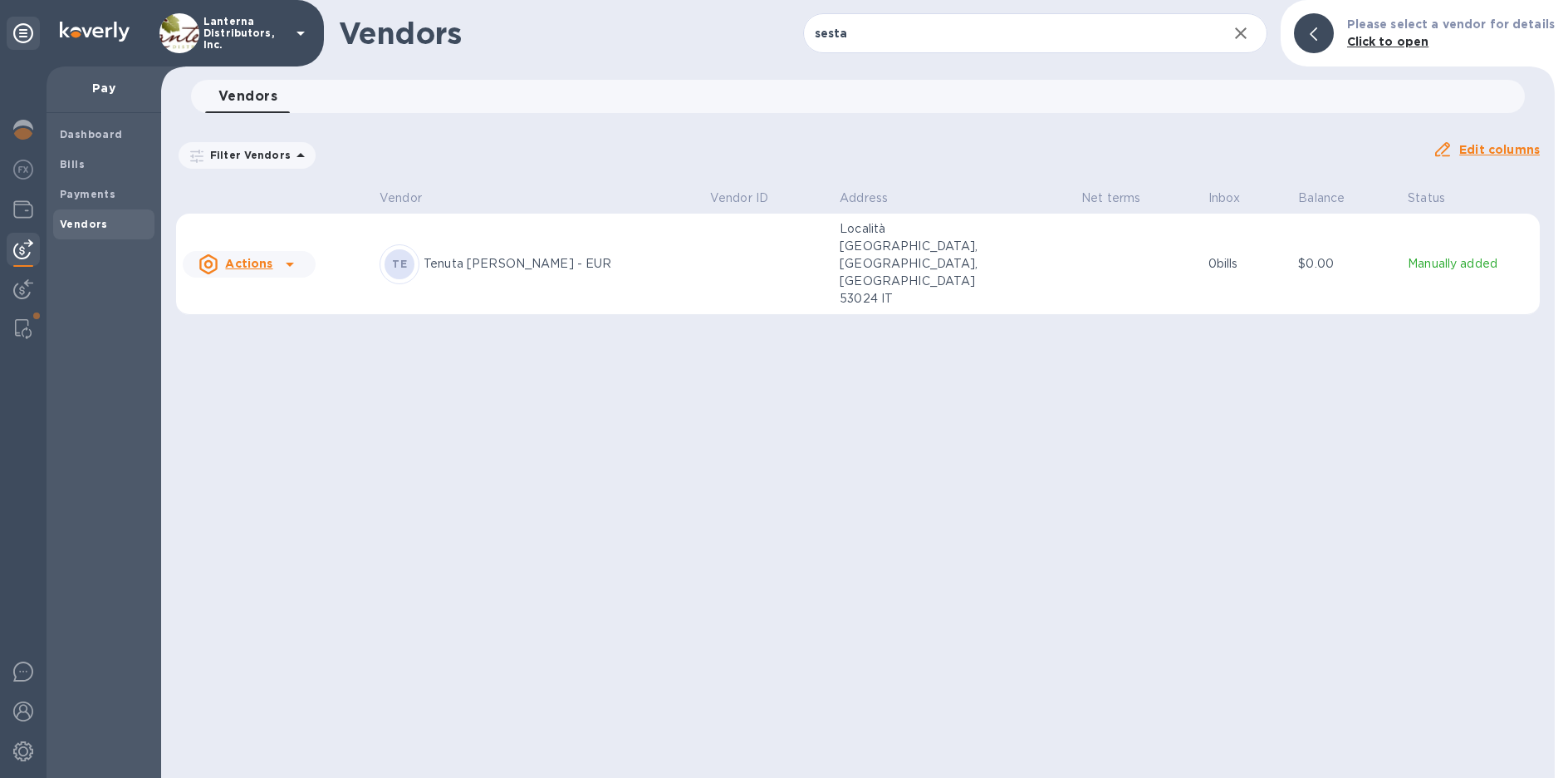
click at [619, 255] on p "Tenuta [PERSON_NAME] - EUR" at bounding box center [559, 264] width 273 height 18
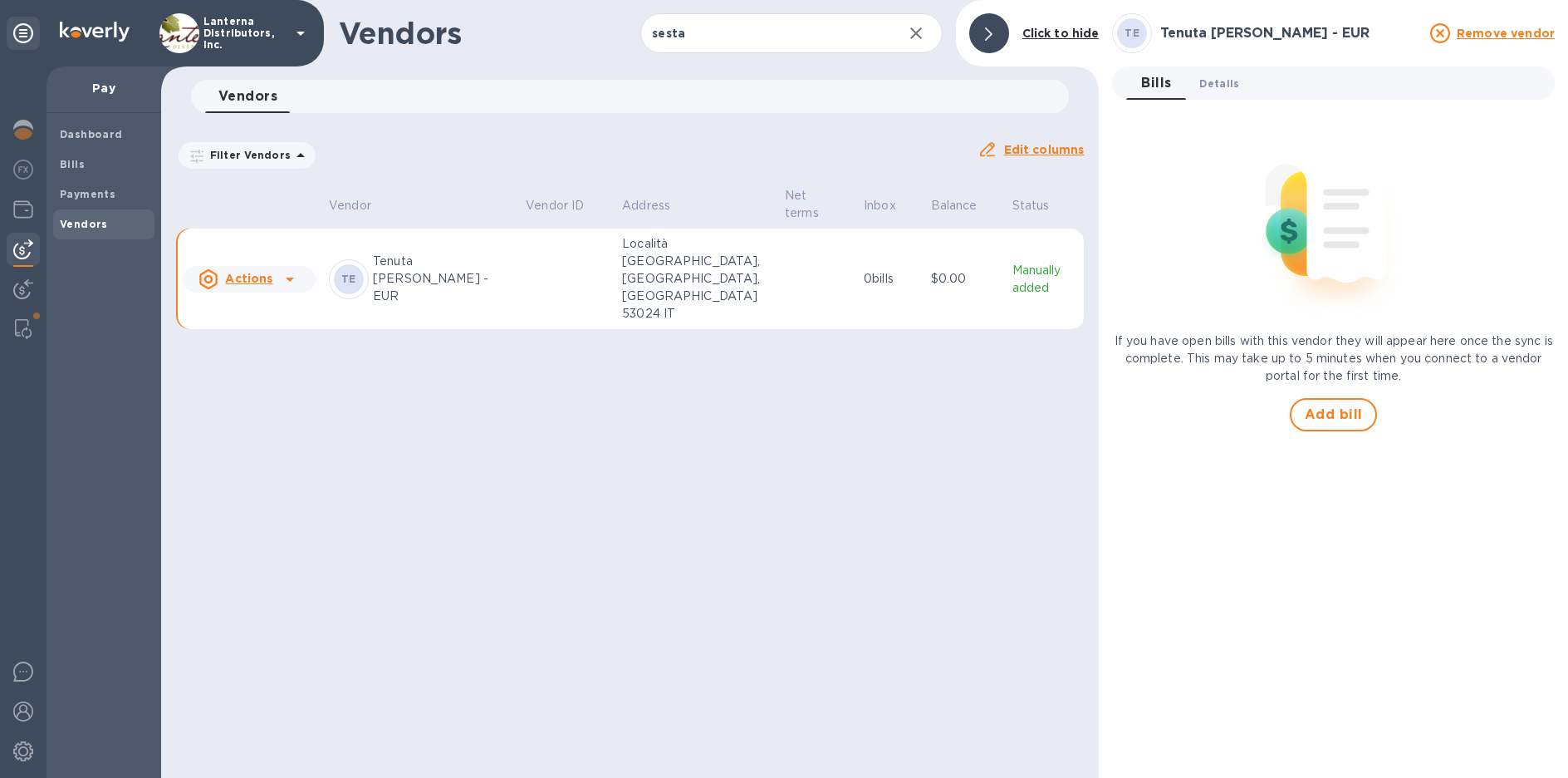
click at [1214, 81] on span "Details 0" at bounding box center [1219, 83] width 40 height 18
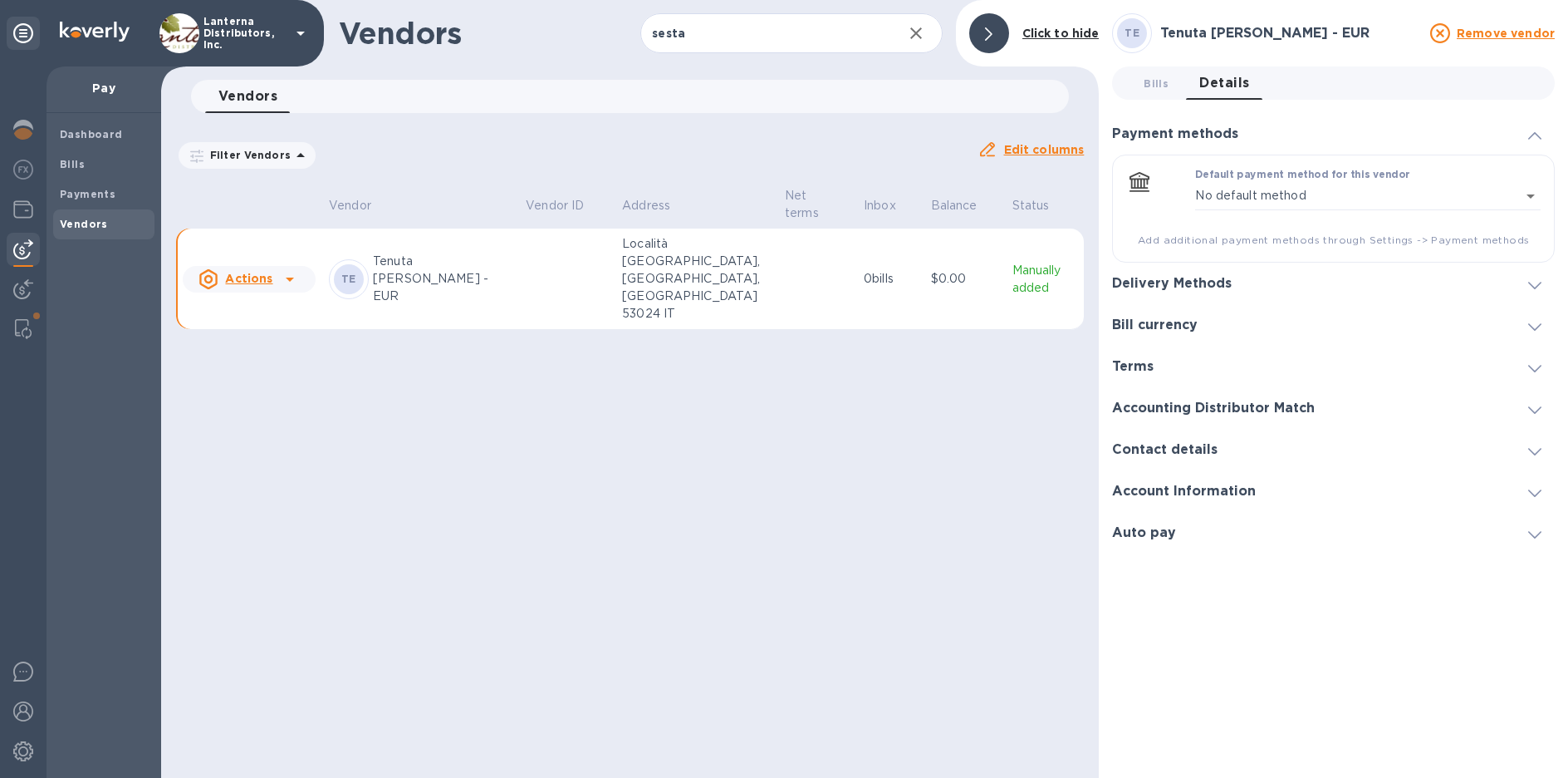
click at [290, 278] on icon at bounding box center [289, 279] width 8 height 4
click at [466, 374] on div at bounding box center [784, 389] width 1568 height 778
click at [415, 258] on p "Tenuta [PERSON_NAME] - EUR" at bounding box center [442, 278] width 140 height 53
click at [102, 195] on b "Payments" at bounding box center [88, 193] width 55 height 12
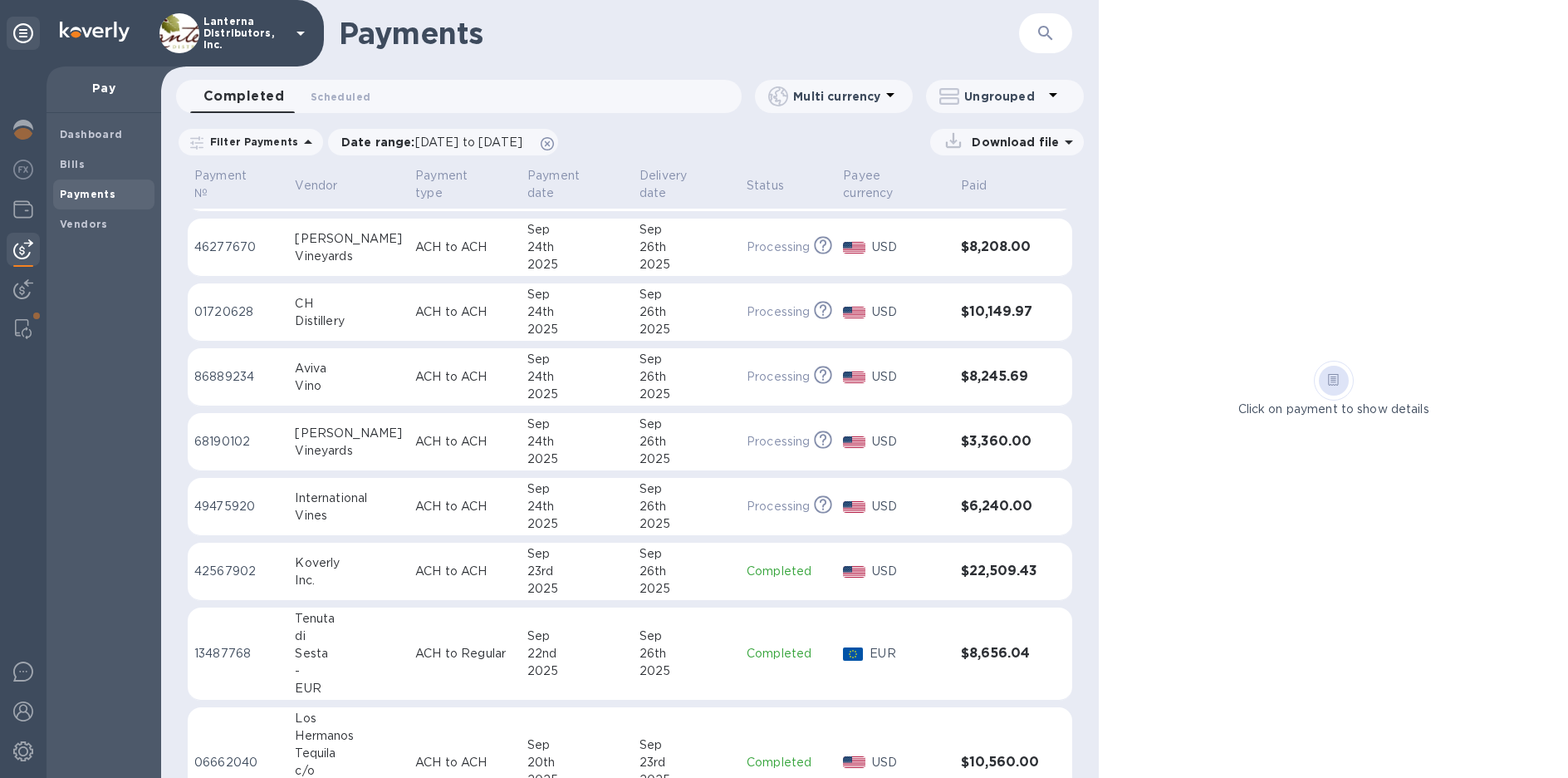
scroll to position [223, 0]
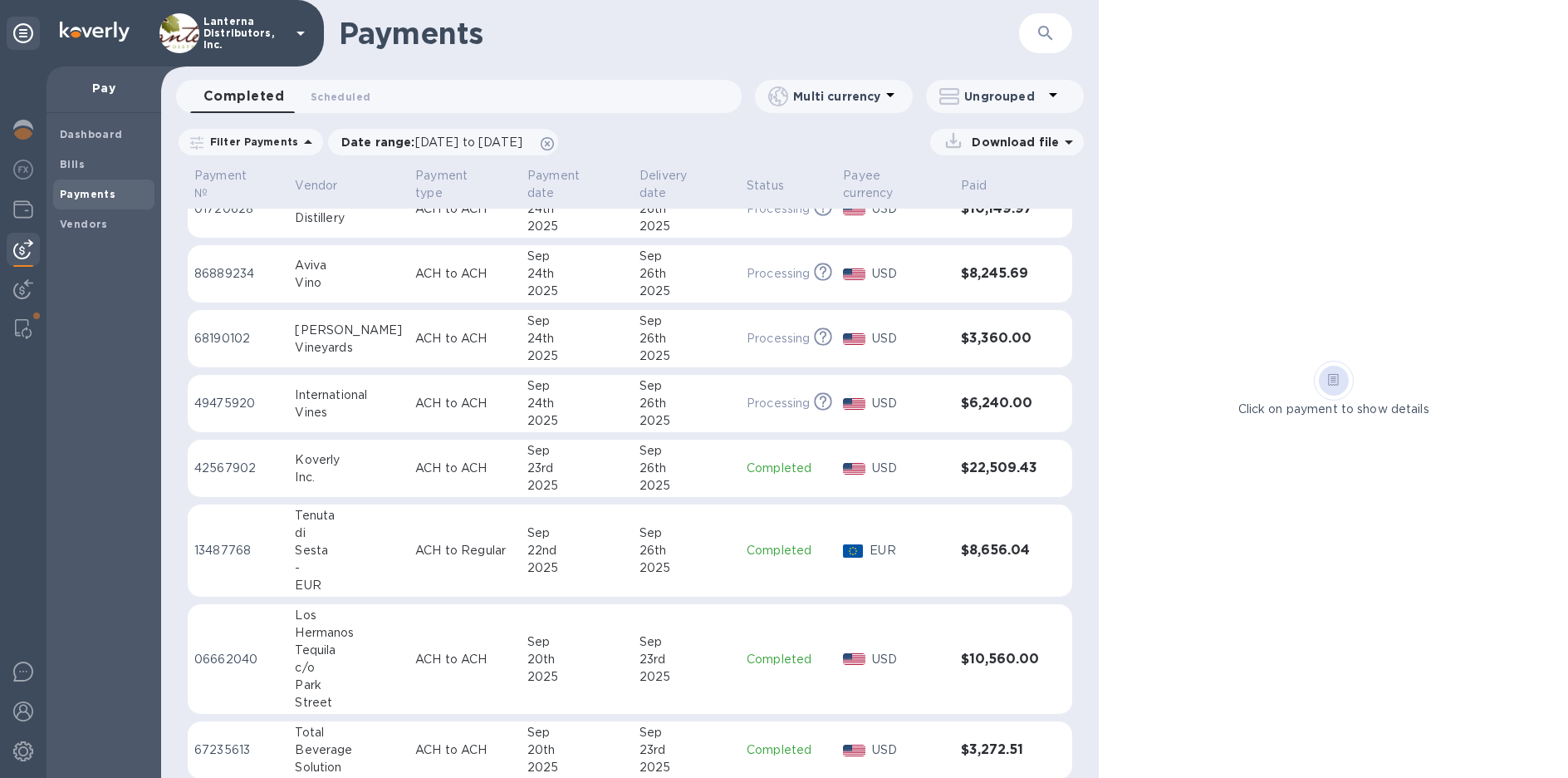
click at [443, 506] on td "ACH to Regular" at bounding box center [464, 550] width 112 height 93
